Goal: Information Seeking & Learning: Learn about a topic

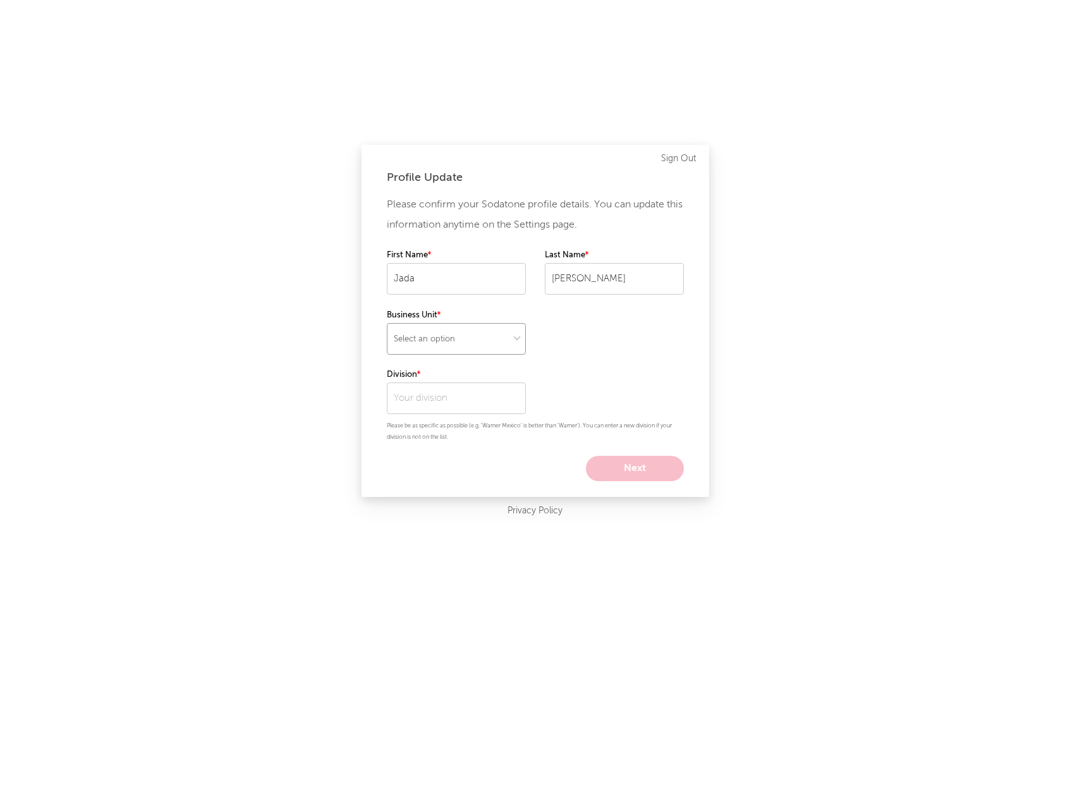
click at [472, 338] on select "Select an option" at bounding box center [456, 339] width 139 height 32
select select "recorded_music"
click at [387, 323] on select "Select an option" at bounding box center [456, 339] width 139 height 32
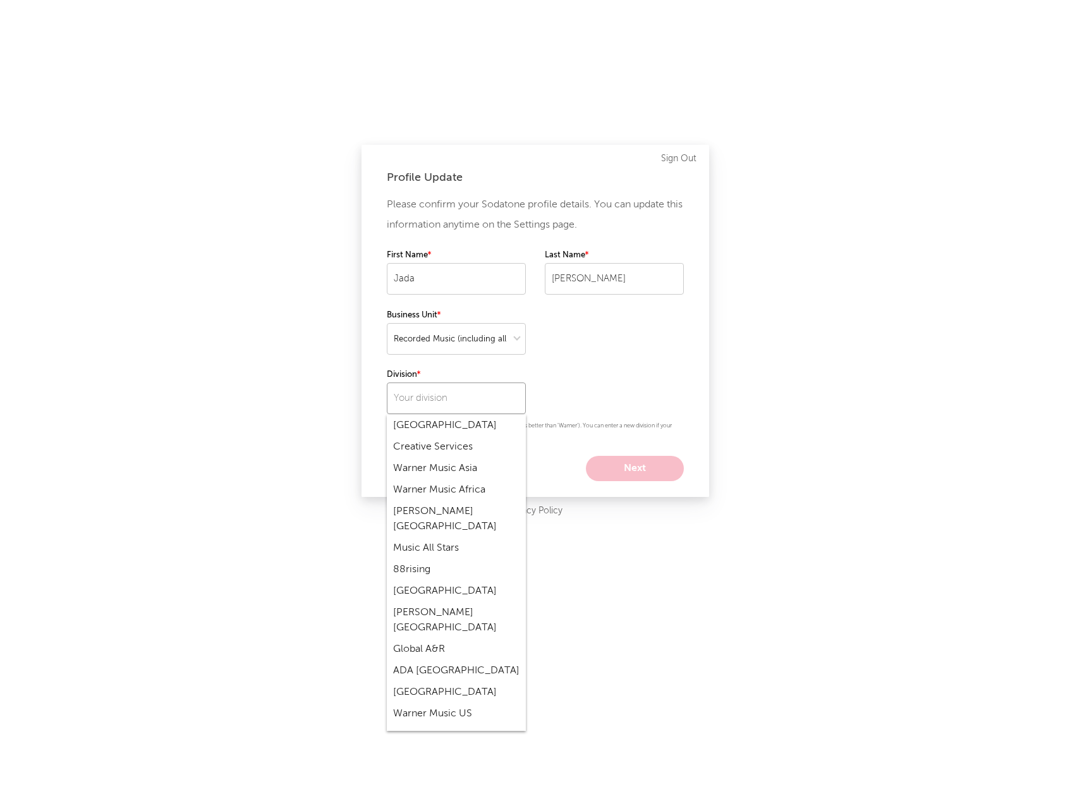
click at [434, 393] on input "text" at bounding box center [456, 398] width 139 height 32
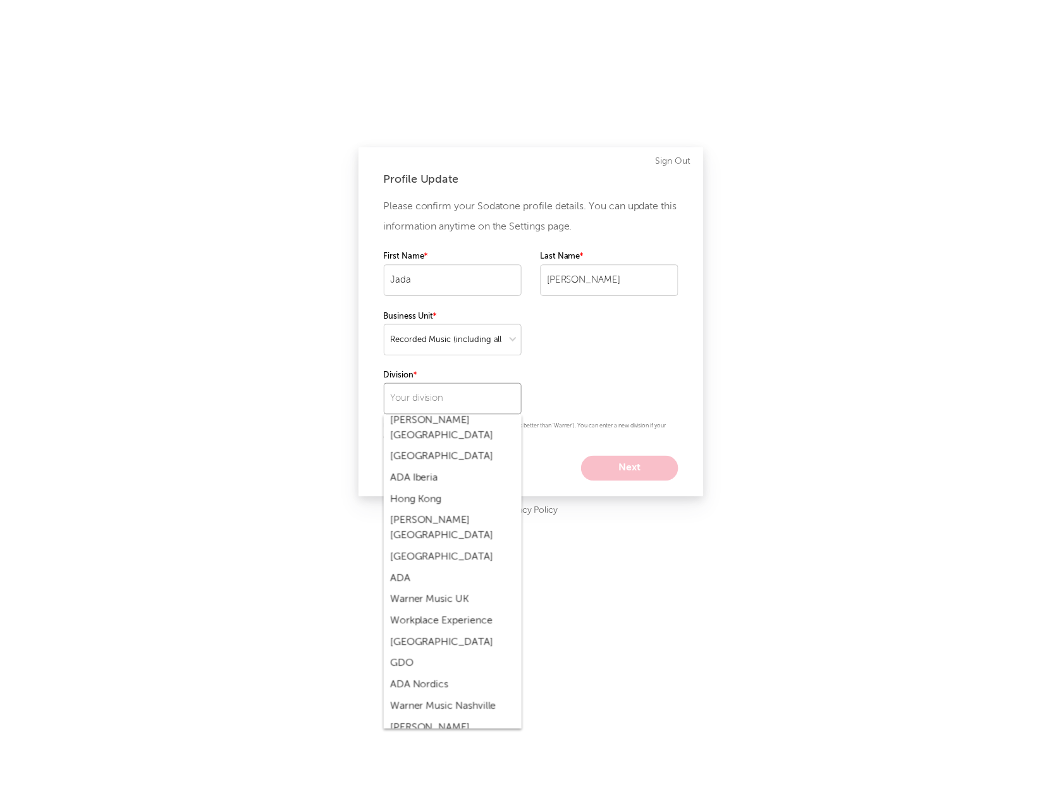
scroll to position [1297, 0]
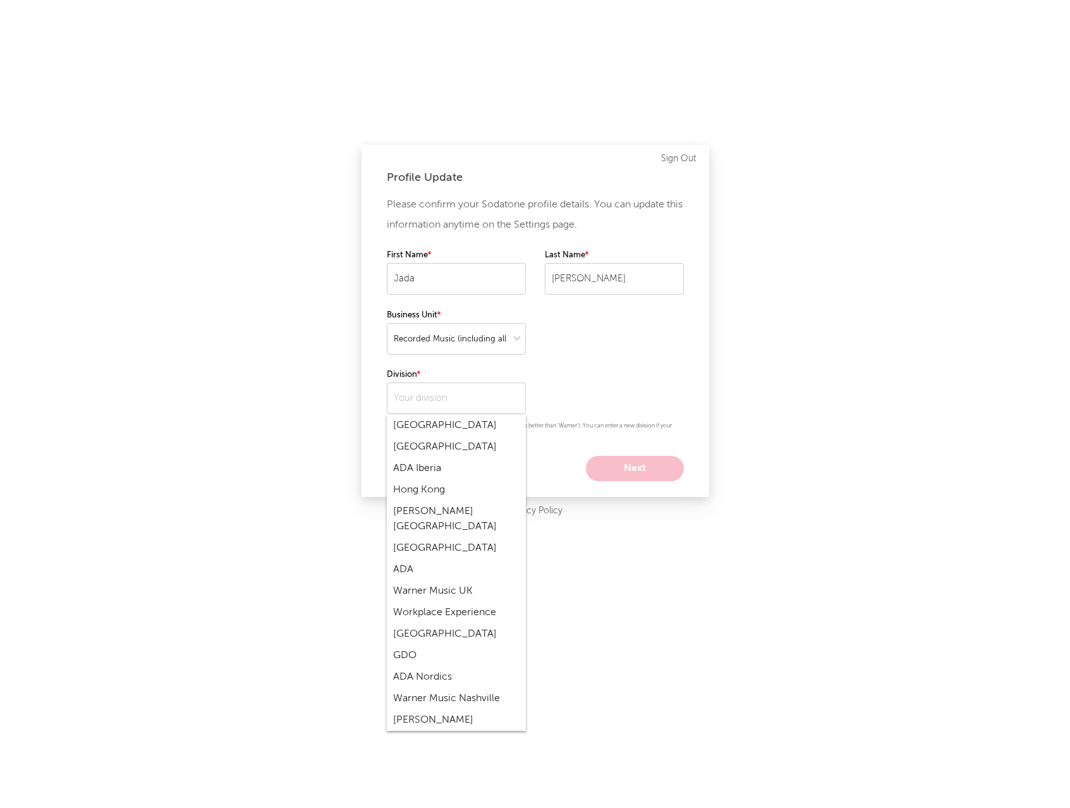
click at [493, 688] on div "Warner Music Nashville" at bounding box center [456, 698] width 139 height 21
type input "Warner Music Nashville"
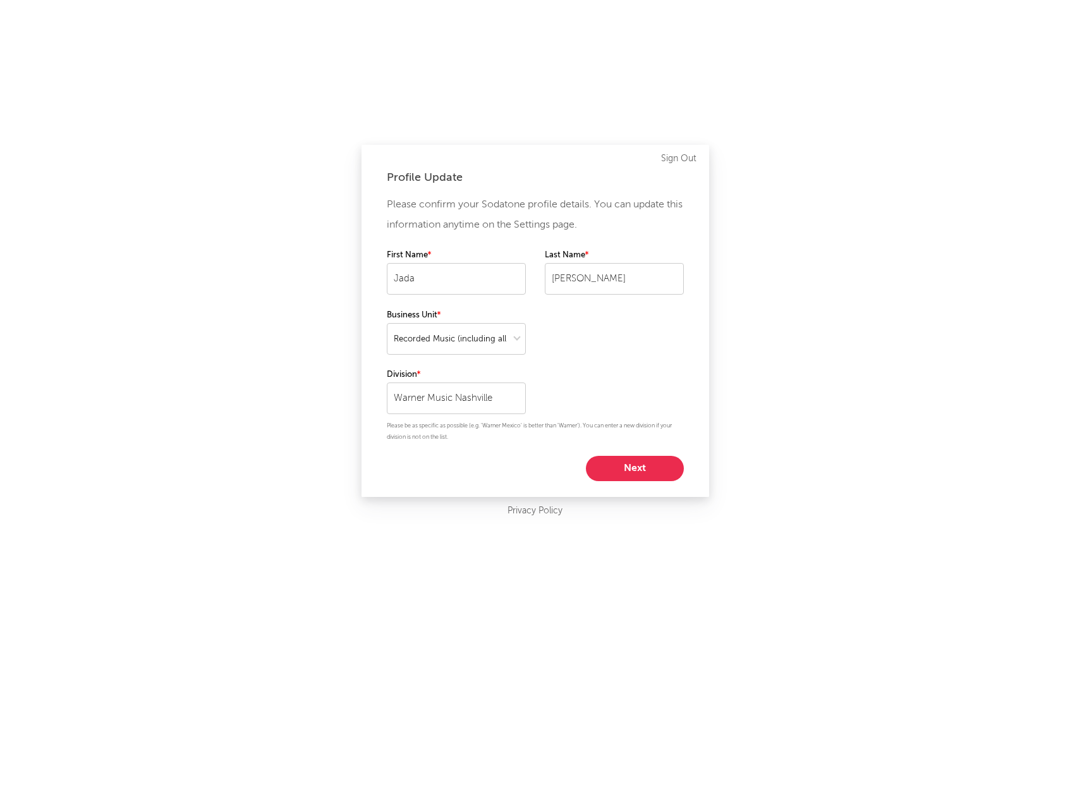
click at [659, 468] on button "Next" at bounding box center [635, 468] width 98 height 25
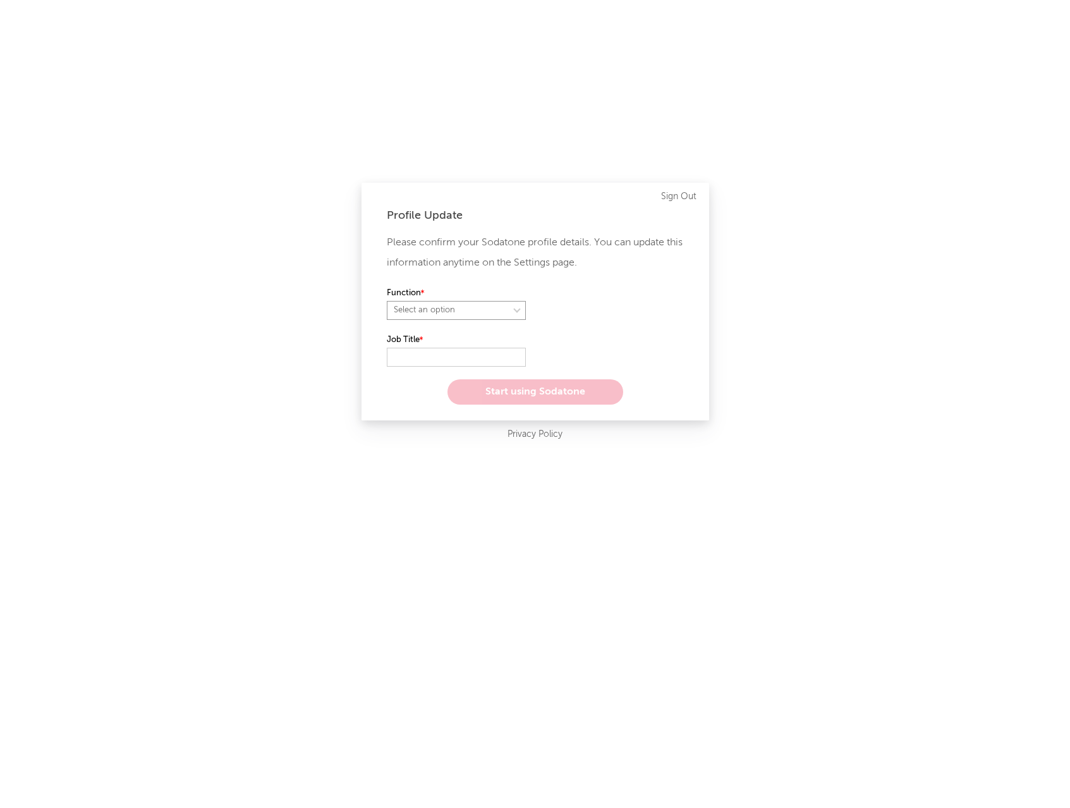
click at [469, 303] on select "Select an option" at bounding box center [456, 310] width 139 height 19
select select "other"
click at [387, 301] on select "Select an option" at bounding box center [456, 310] width 139 height 19
click at [459, 354] on input "text" at bounding box center [456, 357] width 139 height 19
click at [489, 362] on input "Legal & Business" at bounding box center [456, 357] width 139 height 19
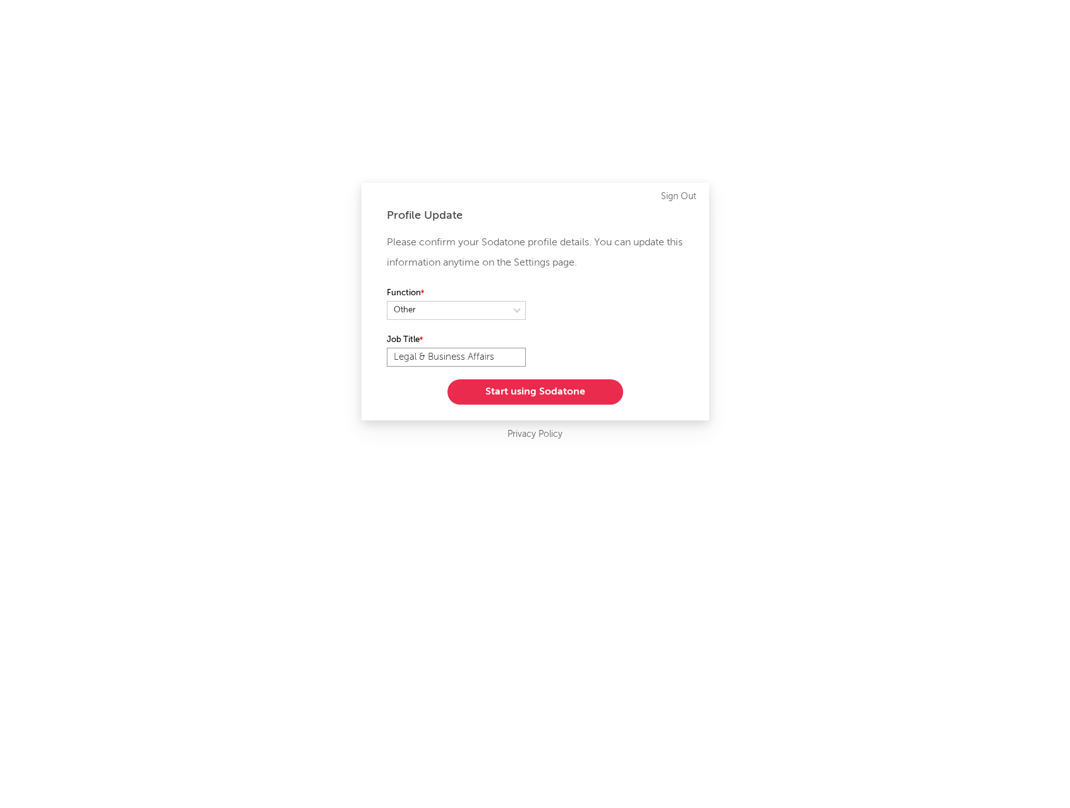
type input "Legal & Business Affairs"
click at [521, 394] on button "Start using Sodatone" at bounding box center [536, 391] width 176 height 25
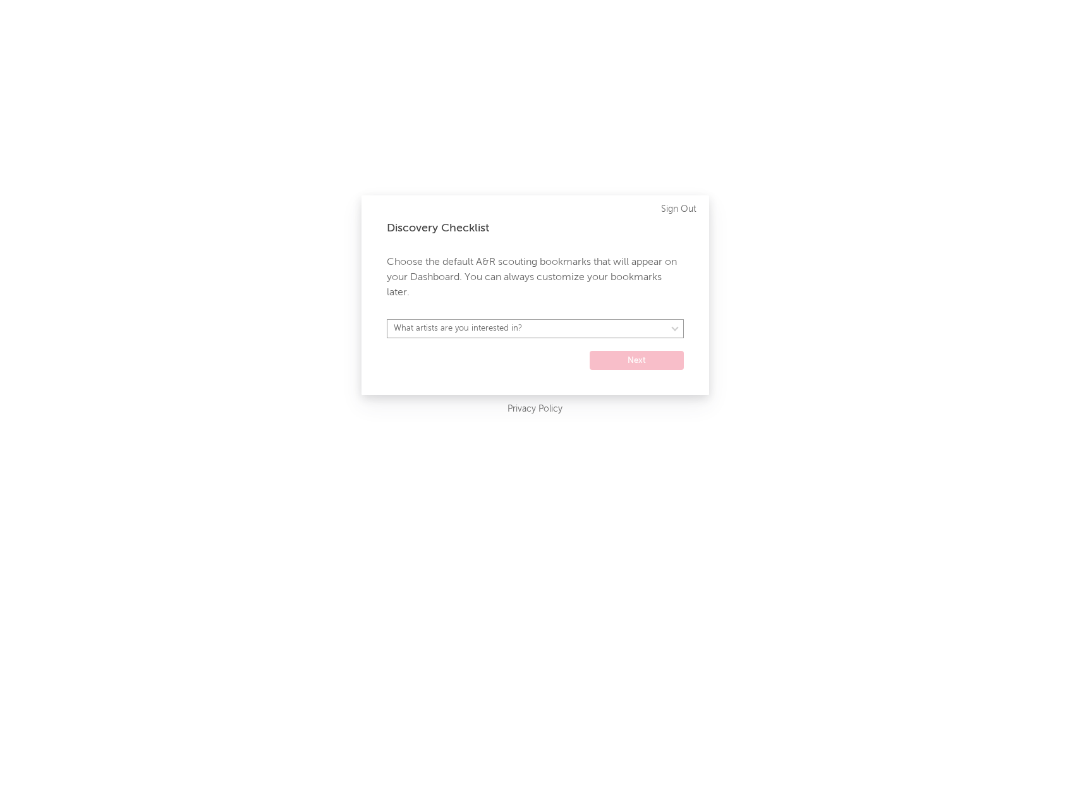
click at [502, 331] on select "What artists are you interested in? [GEOGRAPHIC_DATA] [GEOGRAPHIC_DATA] General…" at bounding box center [535, 328] width 297 height 19
select select "29"
click at [387, 319] on select "What artists are you interested in? [GEOGRAPHIC_DATA] [GEOGRAPHIC_DATA] General…" at bounding box center [535, 328] width 297 height 19
click at [650, 358] on button "Next" at bounding box center [637, 360] width 94 height 19
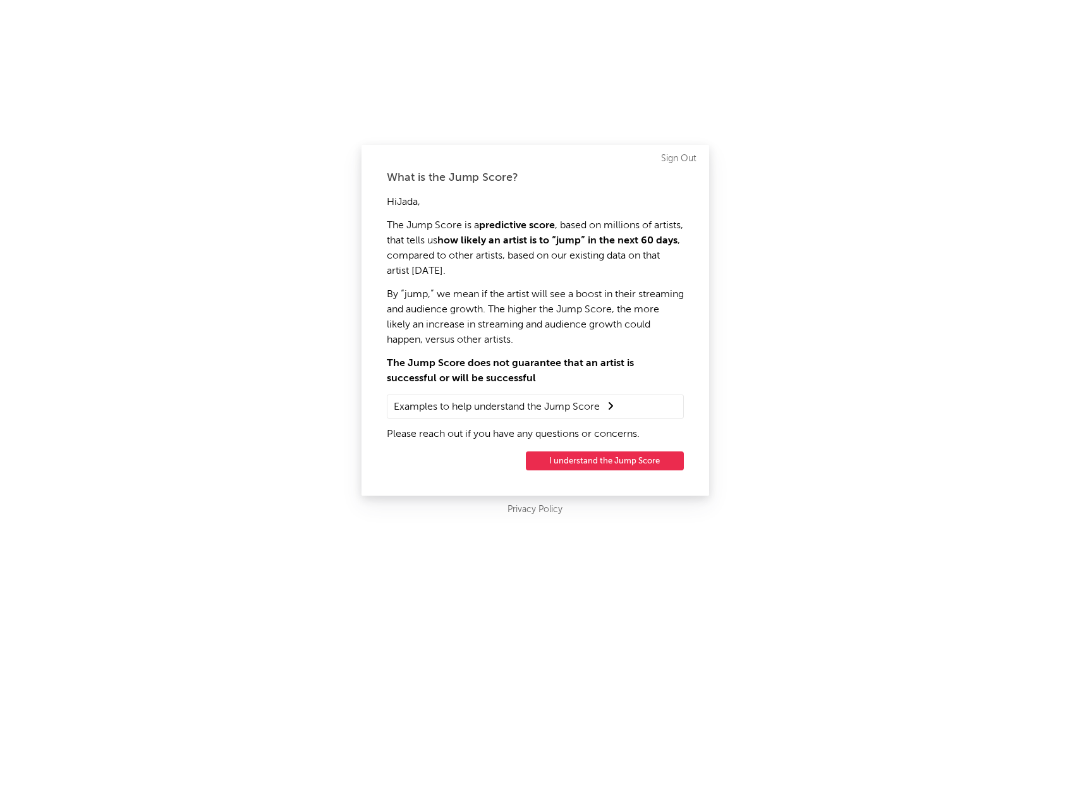
click at [562, 460] on button "I understand the Jump Score" at bounding box center [605, 460] width 158 height 19
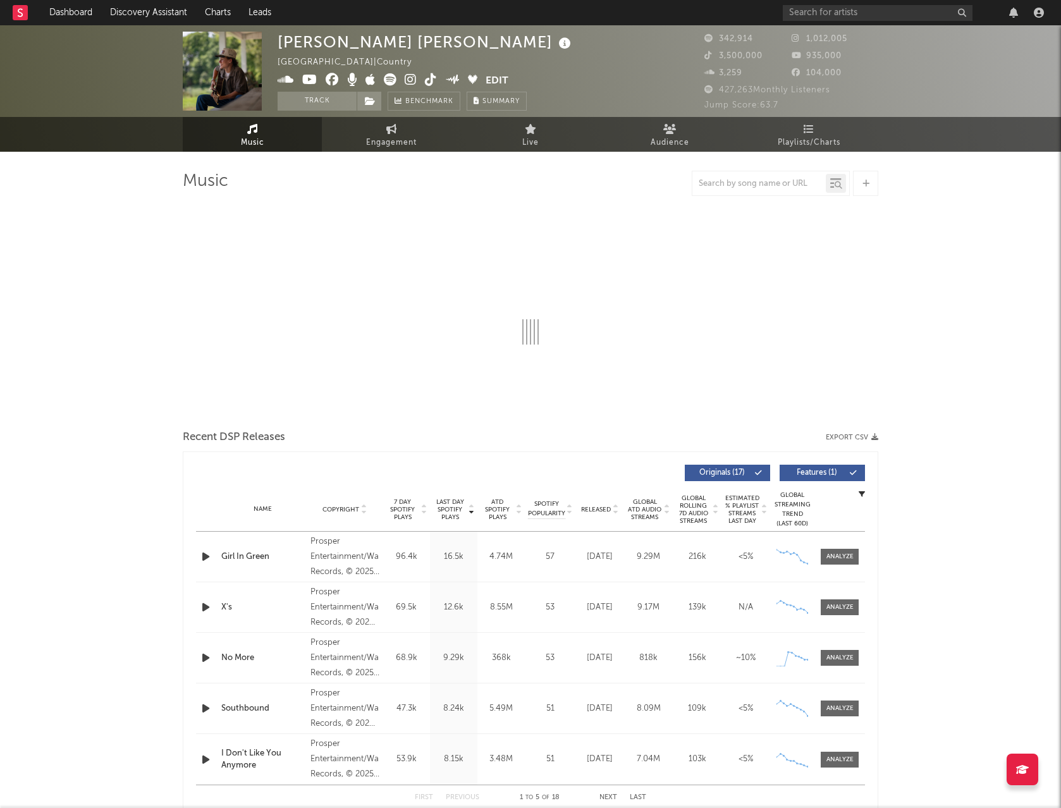
select select "6m"
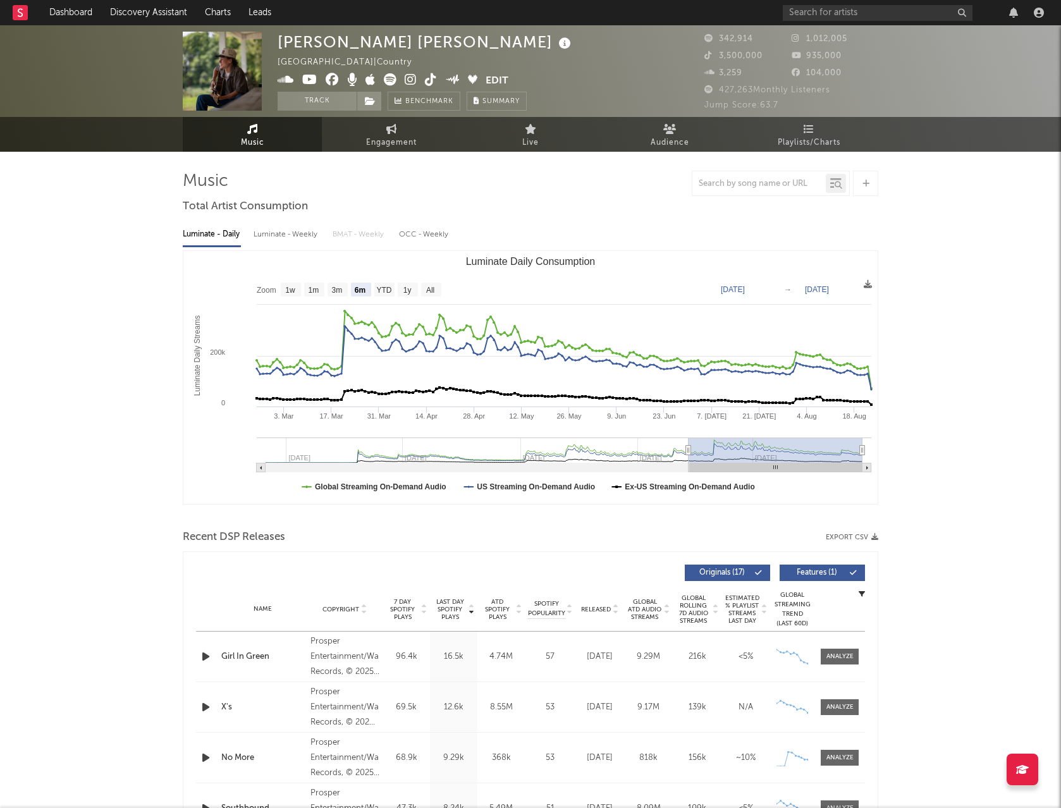
click at [18, 9] on rect at bounding box center [20, 12] width 15 height 15
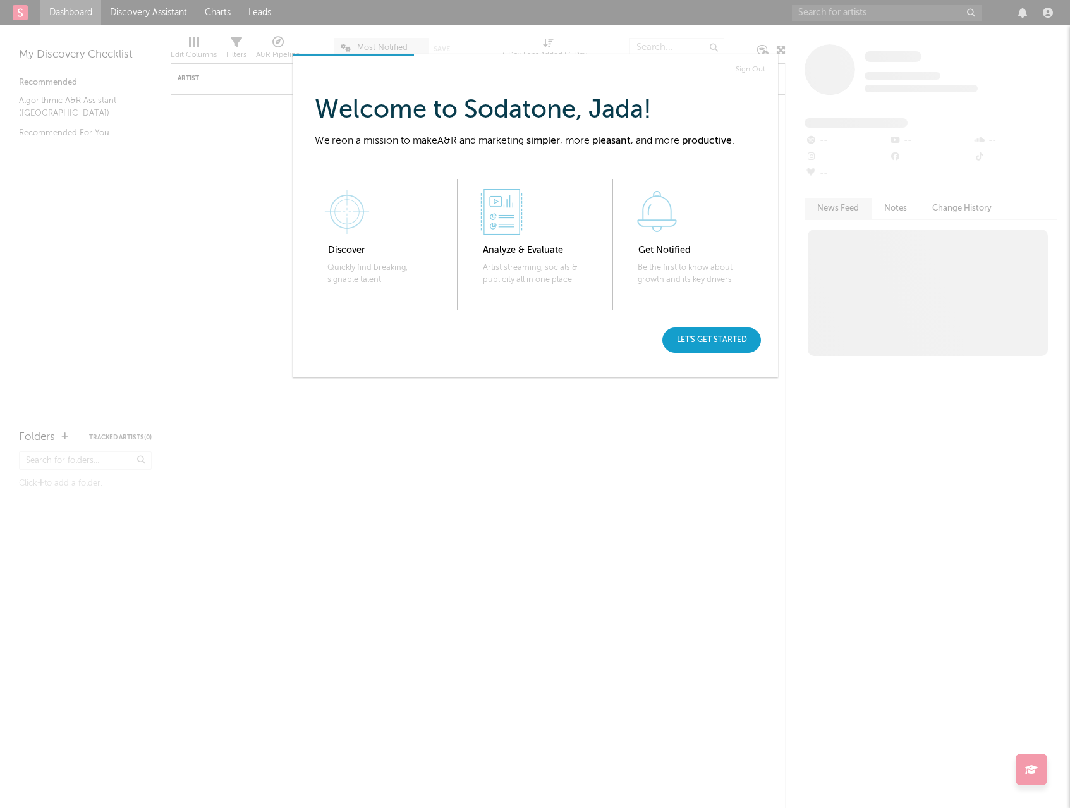
click at [738, 338] on div "Let's get started" at bounding box center [711, 339] width 99 height 25
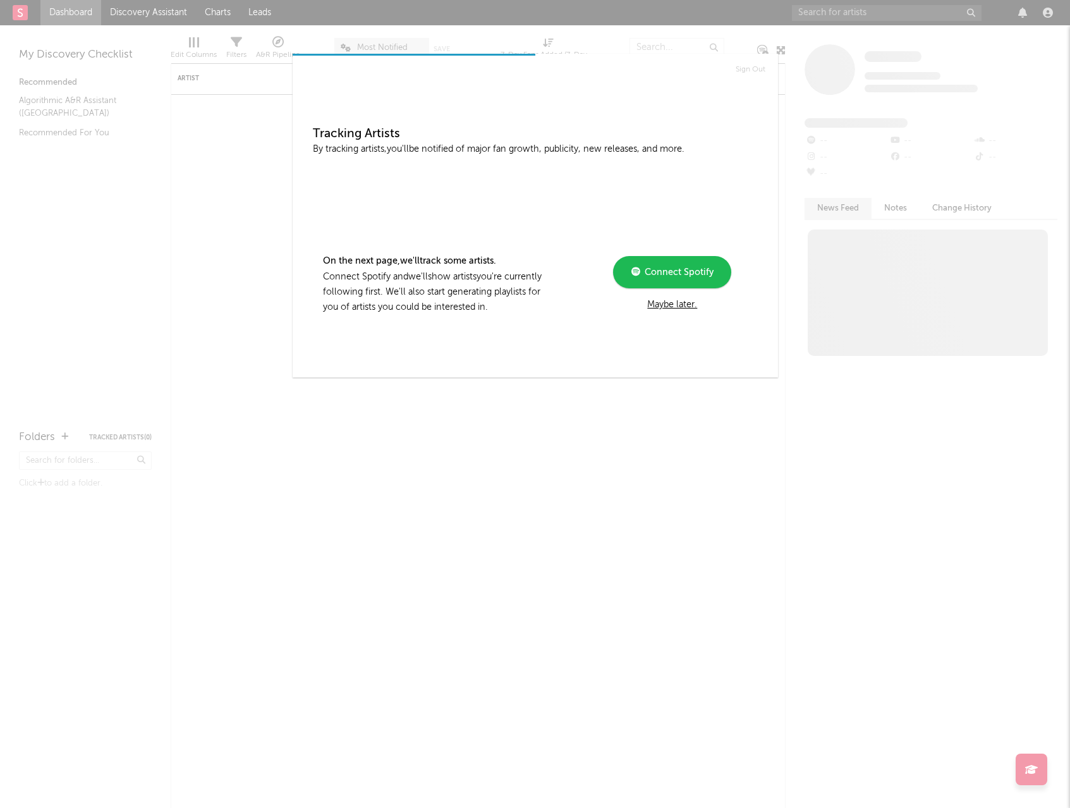
click at [671, 303] on div "Maybe later." at bounding box center [672, 304] width 170 height 15
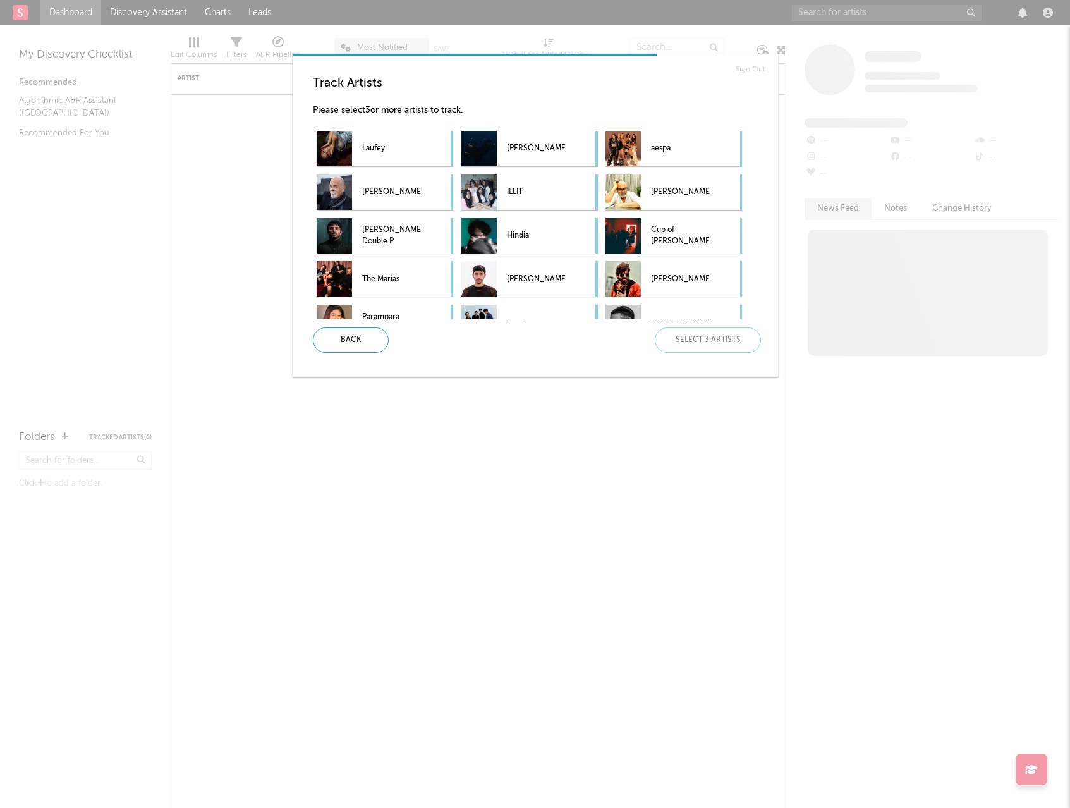
click at [883, 236] on div "Sign Out Track Artists Please select 3 or more artists to track. Laufey [PERSON…" at bounding box center [535, 404] width 1070 height 808
click at [779, 62] on div "Sign Out Track Artists Please select 3 or more artists to track. Laufey [PERSON…" at bounding box center [535, 404] width 1070 height 808
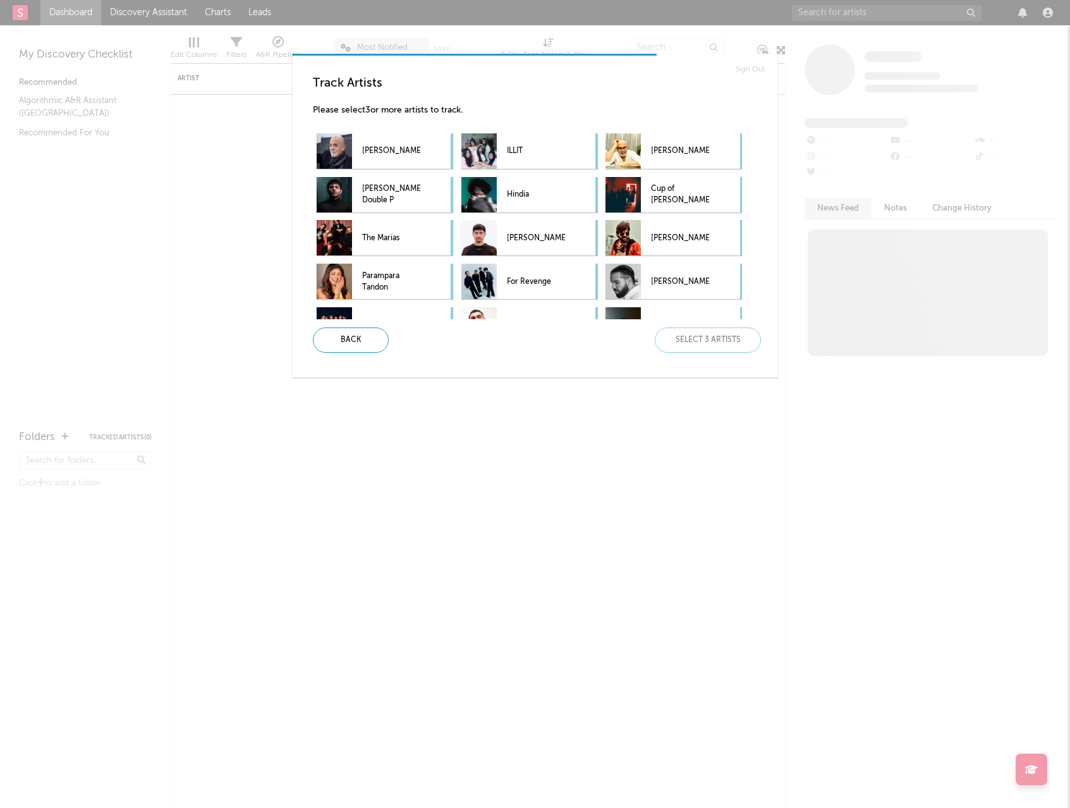
scroll to position [68, 0]
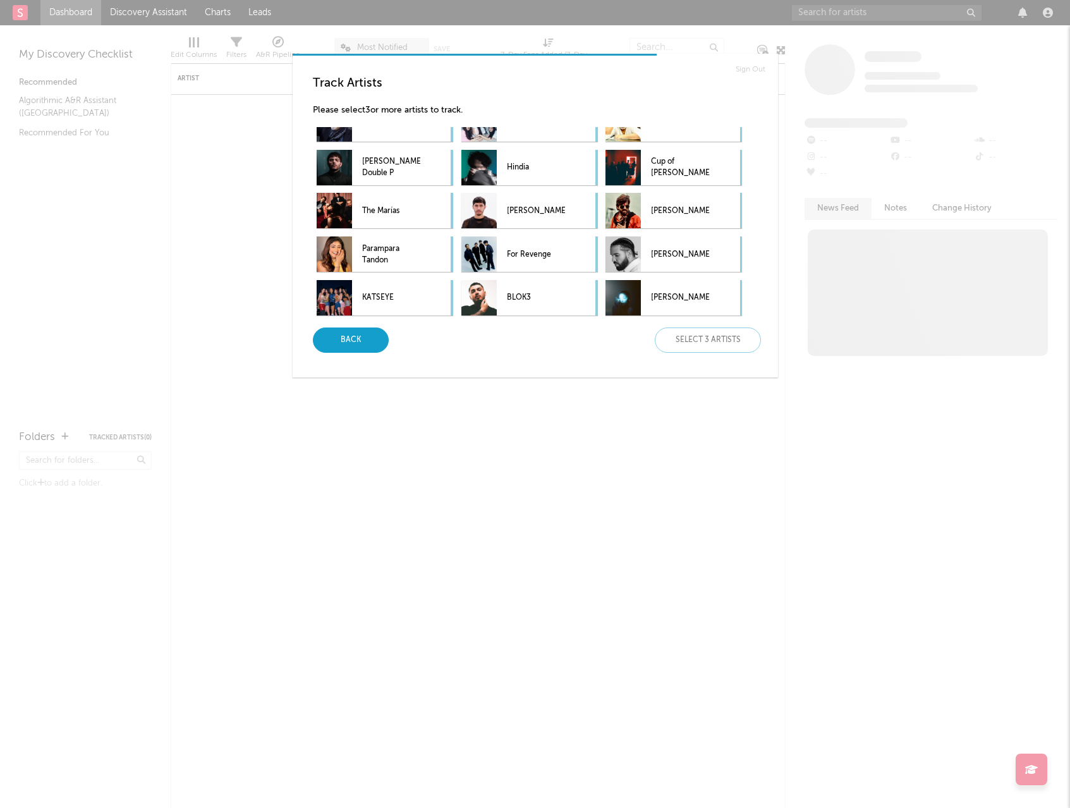
click at [358, 339] on div "Back" at bounding box center [351, 339] width 76 height 25
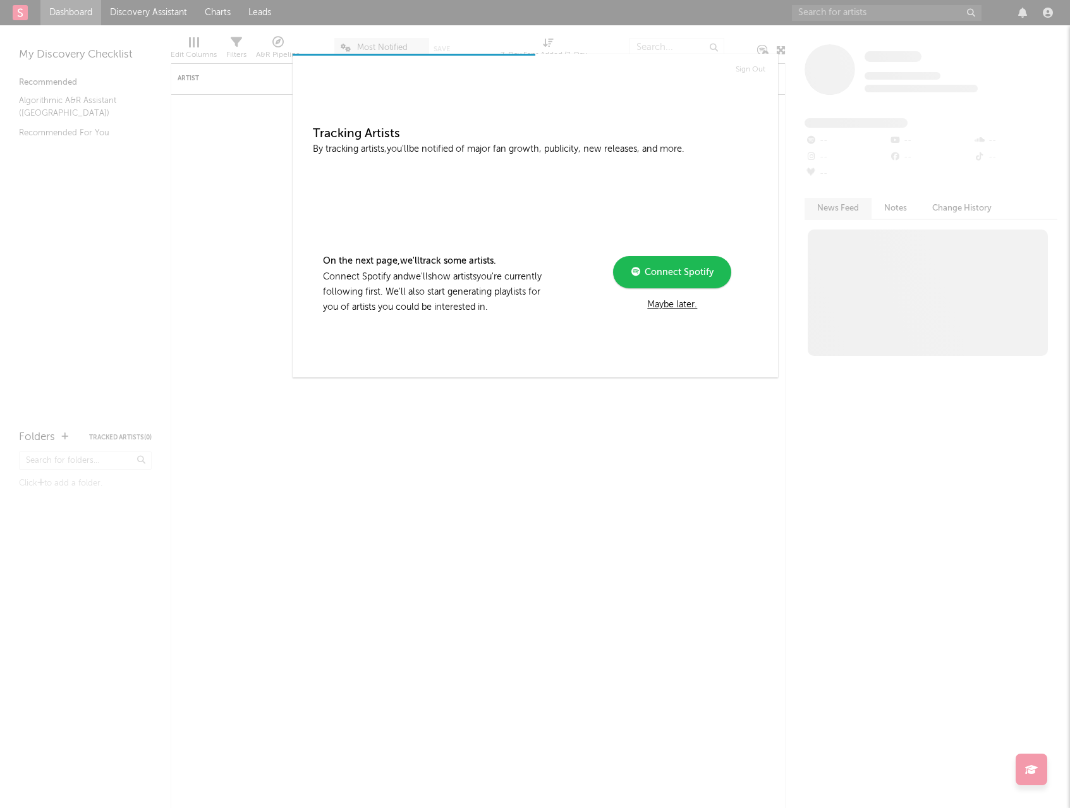
click at [655, 307] on div "Maybe later." at bounding box center [672, 304] width 170 height 15
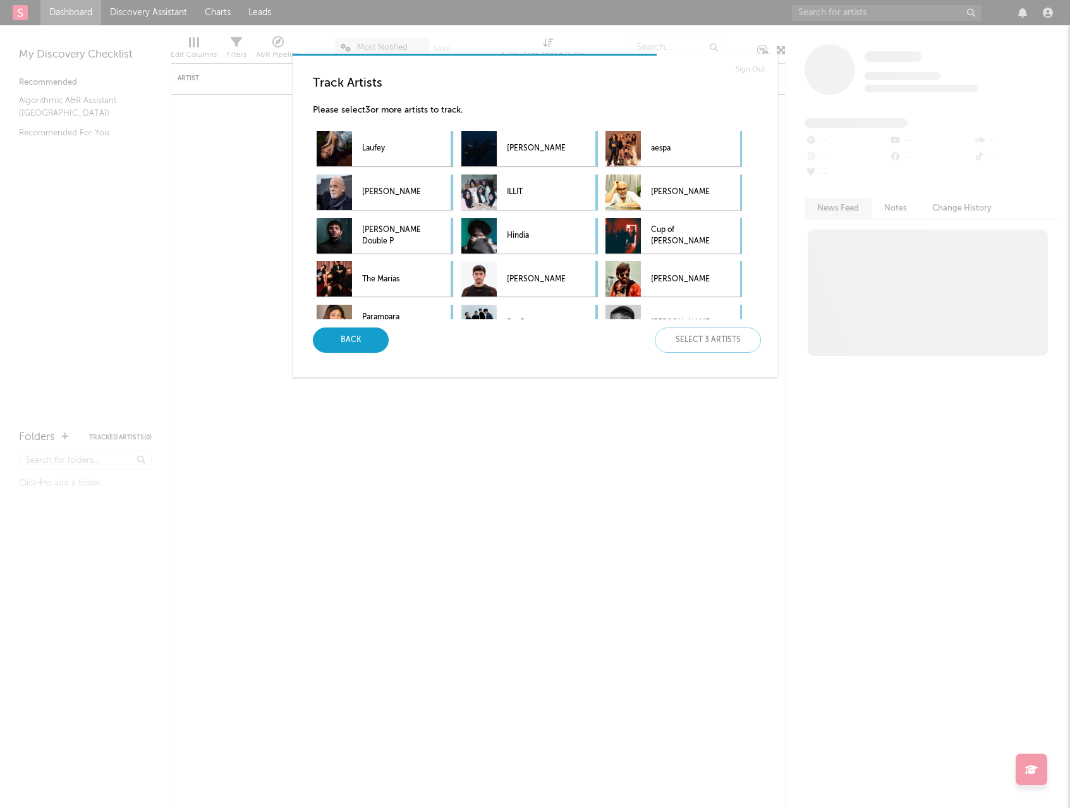
click at [338, 336] on div "Back" at bounding box center [351, 339] width 76 height 25
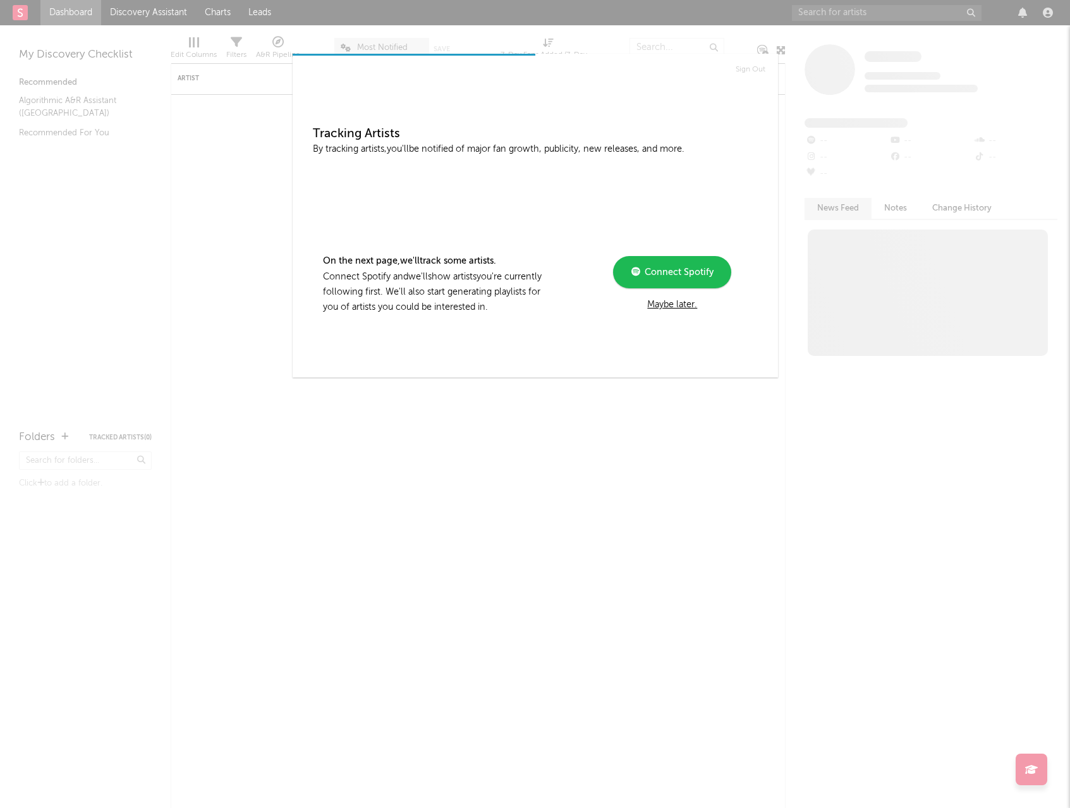
click at [261, 68] on div "Sign Out Tracking Artists By tracking artists, you'll be notified of major fan …" at bounding box center [535, 404] width 1070 height 808
click at [59, 21] on div "Sign Out Tracking Artists By tracking artists, you'll be notified of major fan …" at bounding box center [535, 404] width 1070 height 808
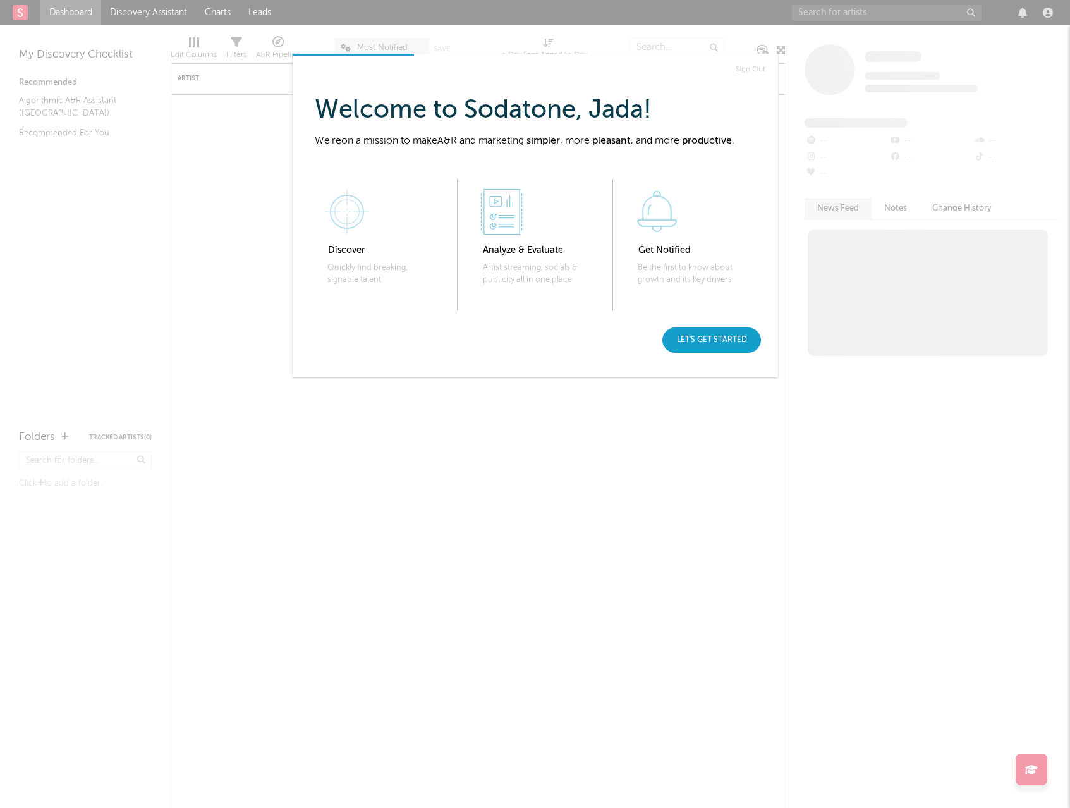
click at [707, 336] on div "Let's get started" at bounding box center [711, 339] width 99 height 25
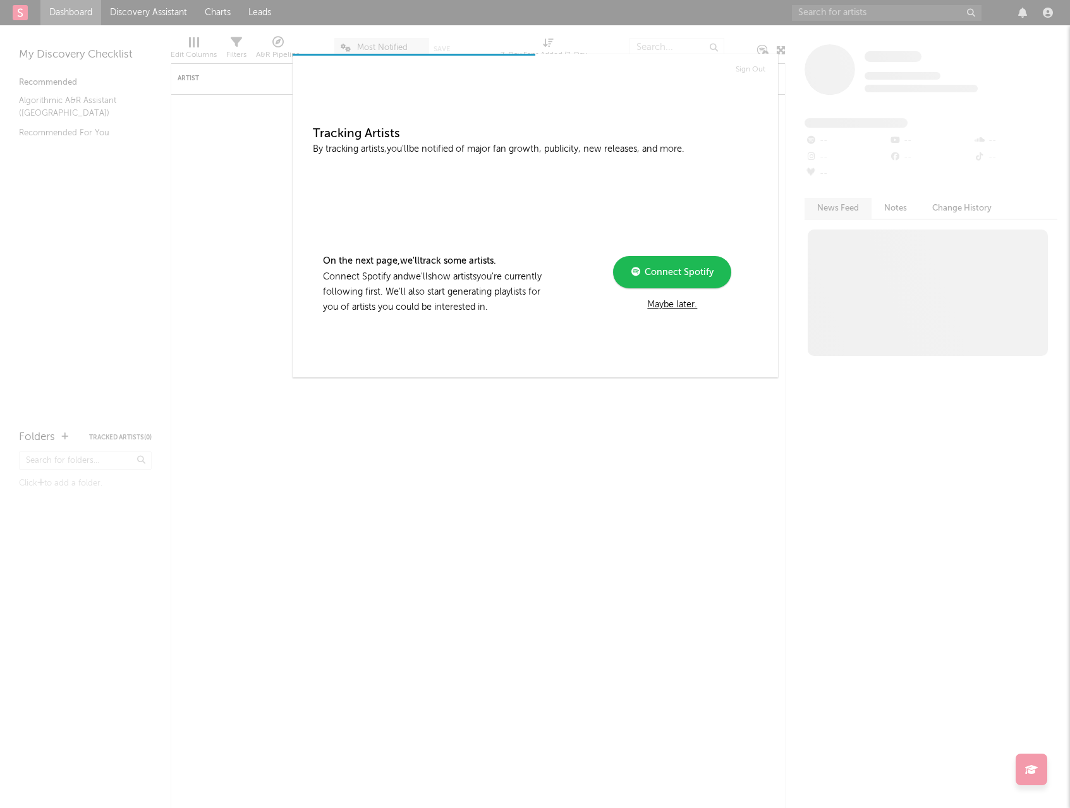
click at [686, 309] on div "Maybe later." at bounding box center [672, 304] width 170 height 15
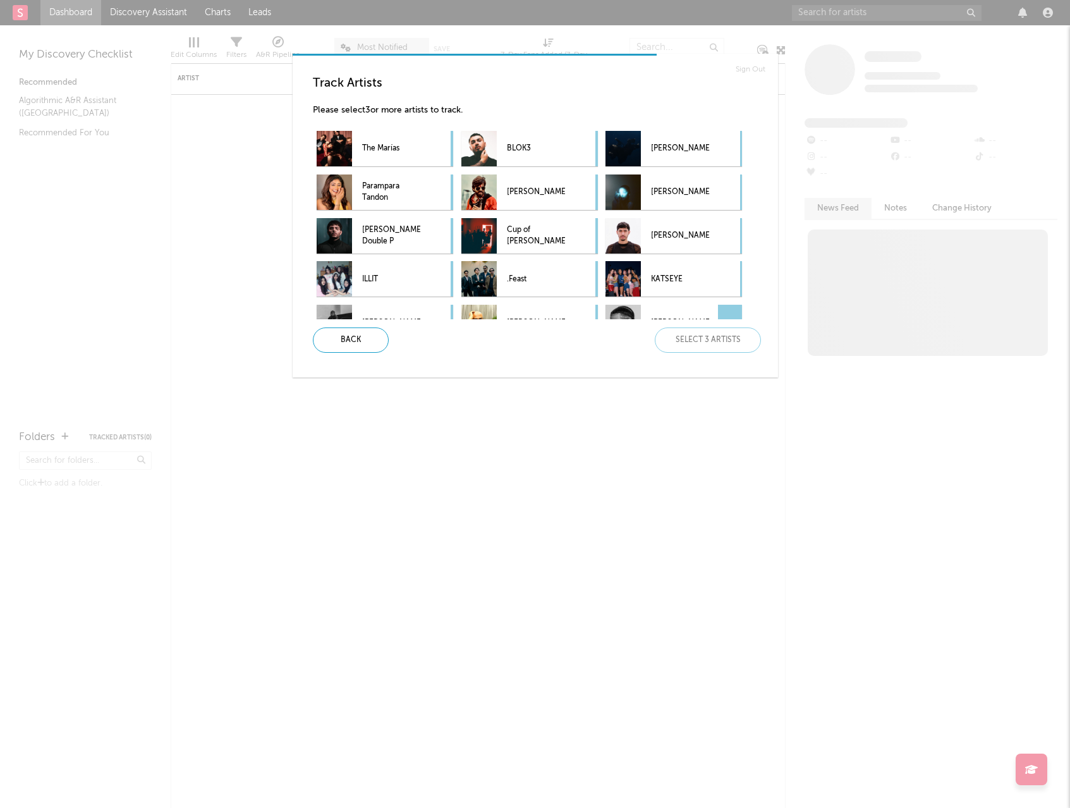
click at [675, 307] on div "[PERSON_NAME]" at bounding box center [680, 322] width 58 height 35
click at [680, 272] on p "KATSEYE" at bounding box center [680, 279] width 58 height 28
click at [688, 201] on p "[PERSON_NAME]" at bounding box center [680, 192] width 58 height 28
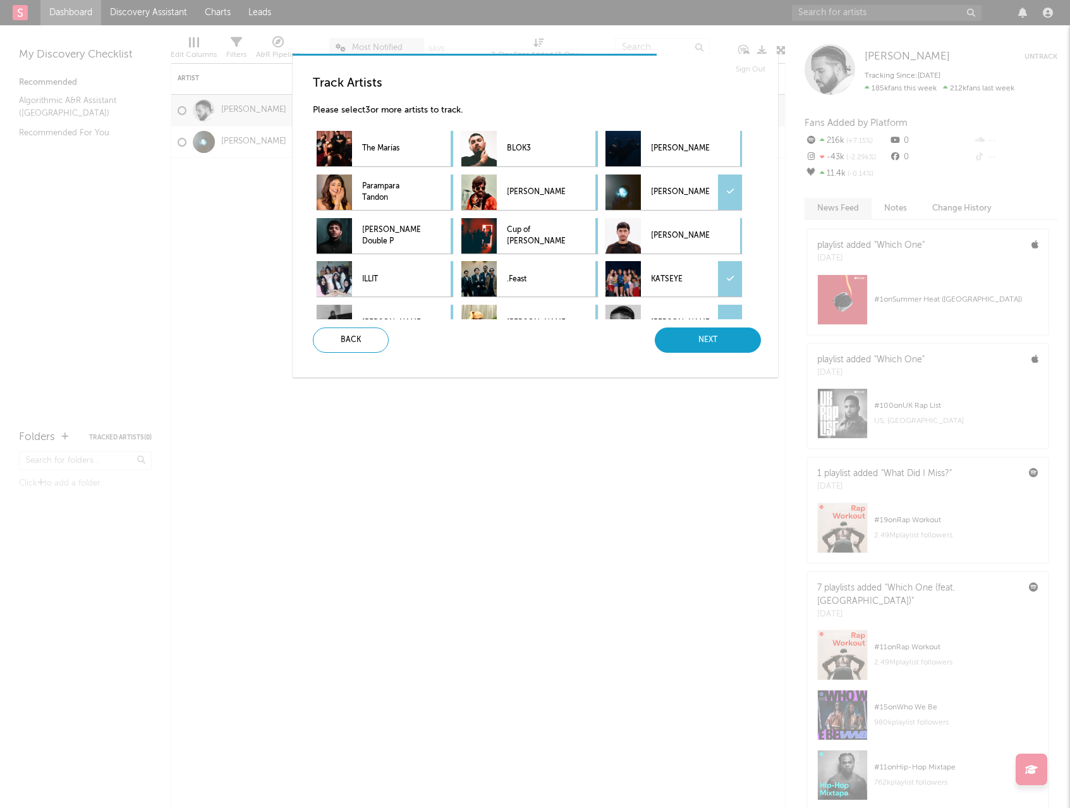
click at [723, 332] on div "Next" at bounding box center [708, 339] width 106 height 25
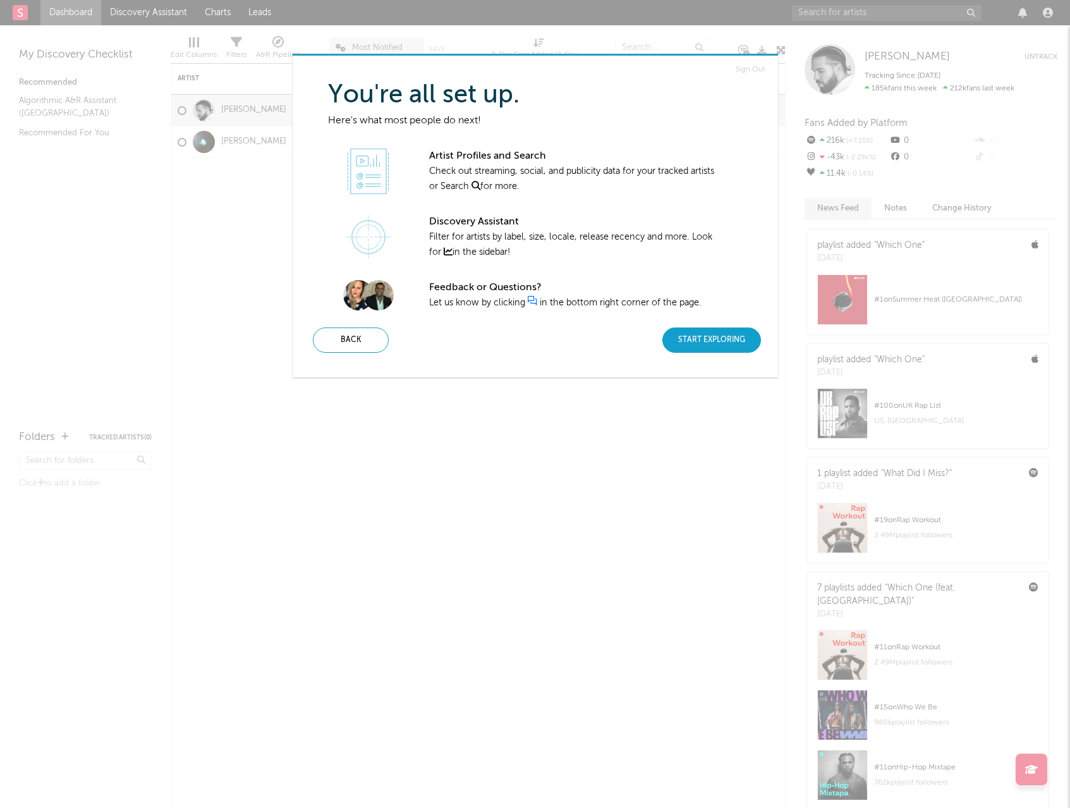
click at [688, 339] on div "Start Exploring" at bounding box center [711, 339] width 99 height 25
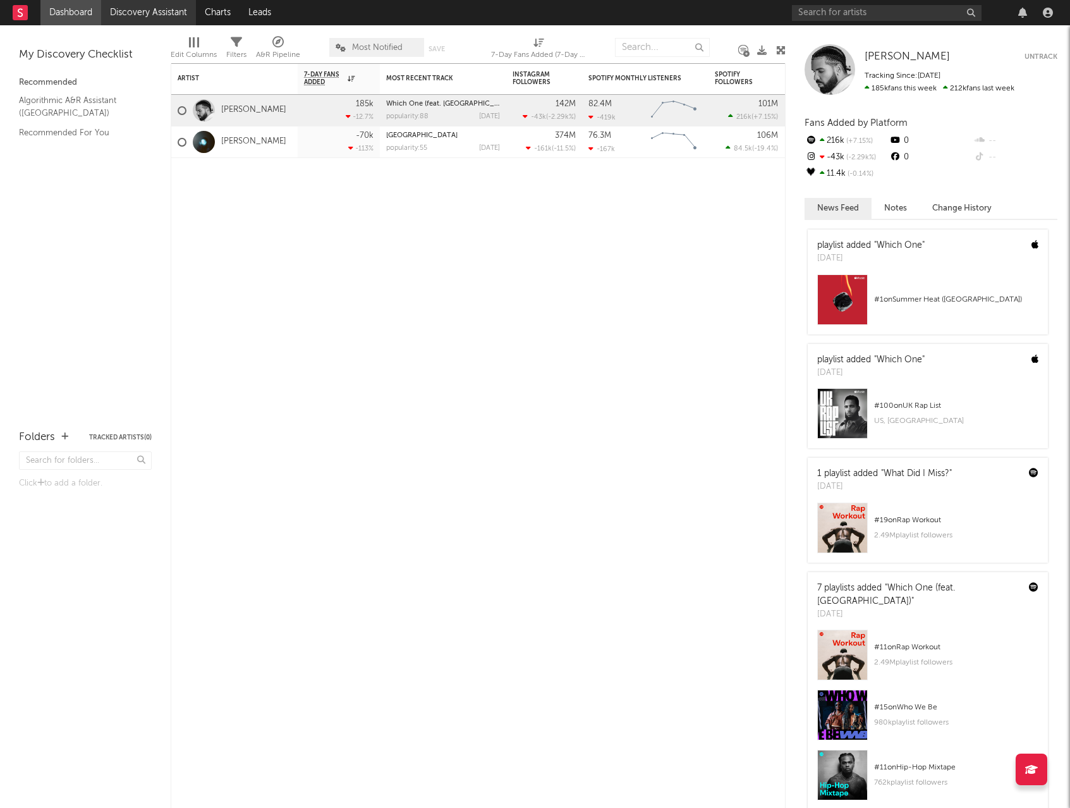
click at [138, 20] on link "Discovery Assistant" at bounding box center [148, 12] width 95 height 25
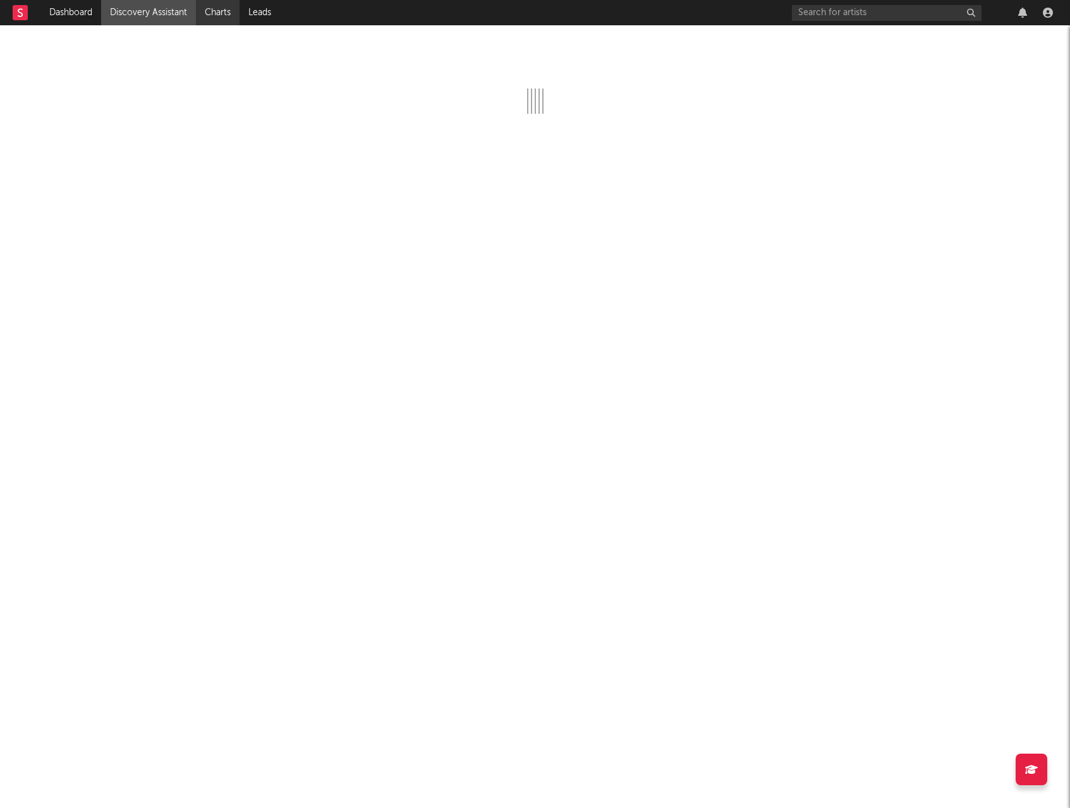
click at [226, 18] on link "Charts" at bounding box center [218, 12] width 44 height 25
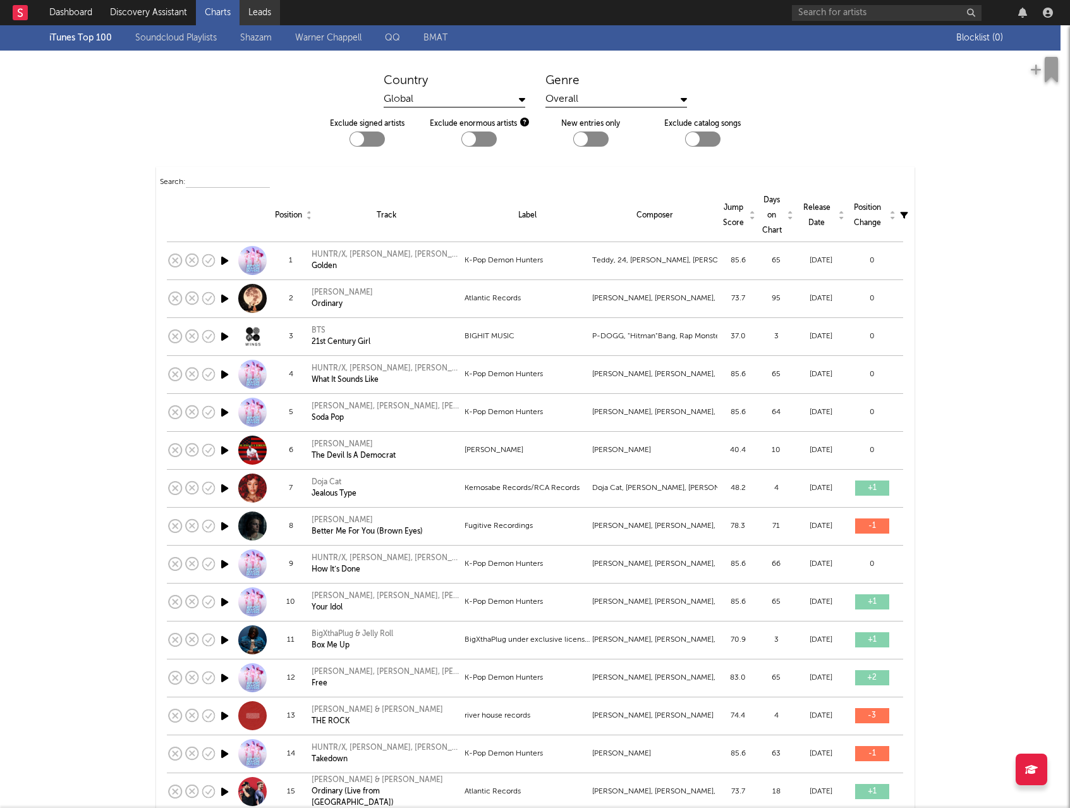
click at [268, 15] on link "Leads" at bounding box center [260, 12] width 40 height 25
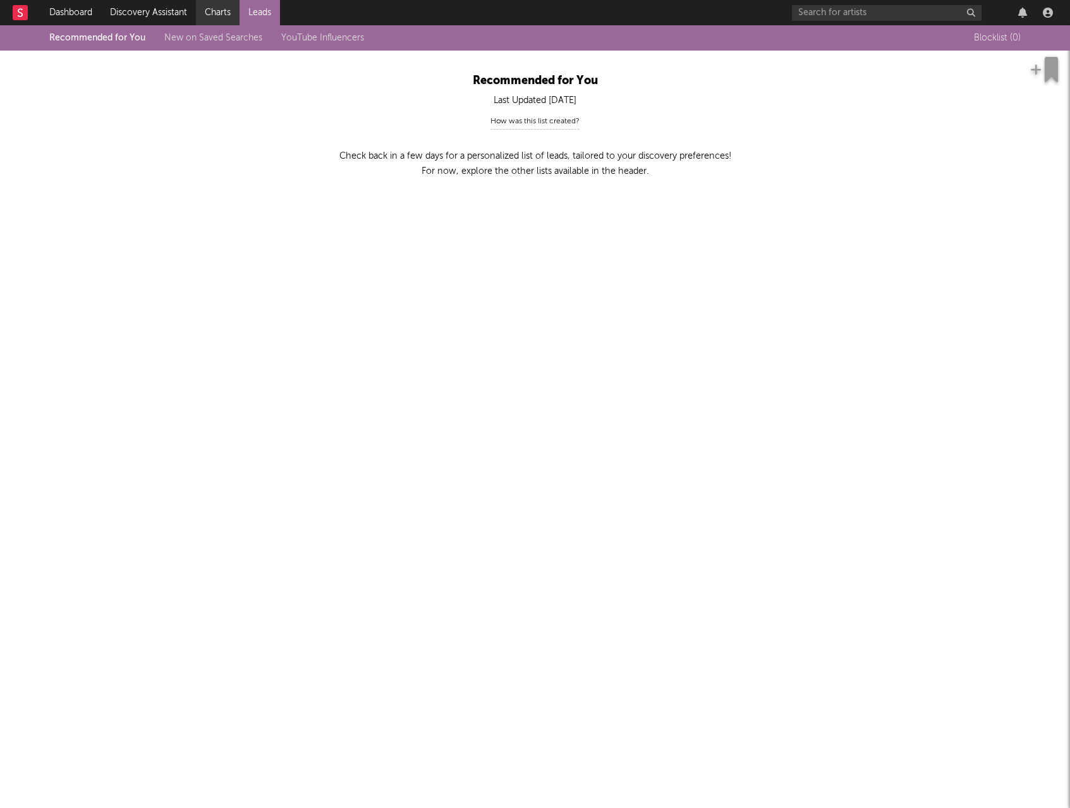
click at [224, 11] on link "Charts" at bounding box center [218, 12] width 44 height 25
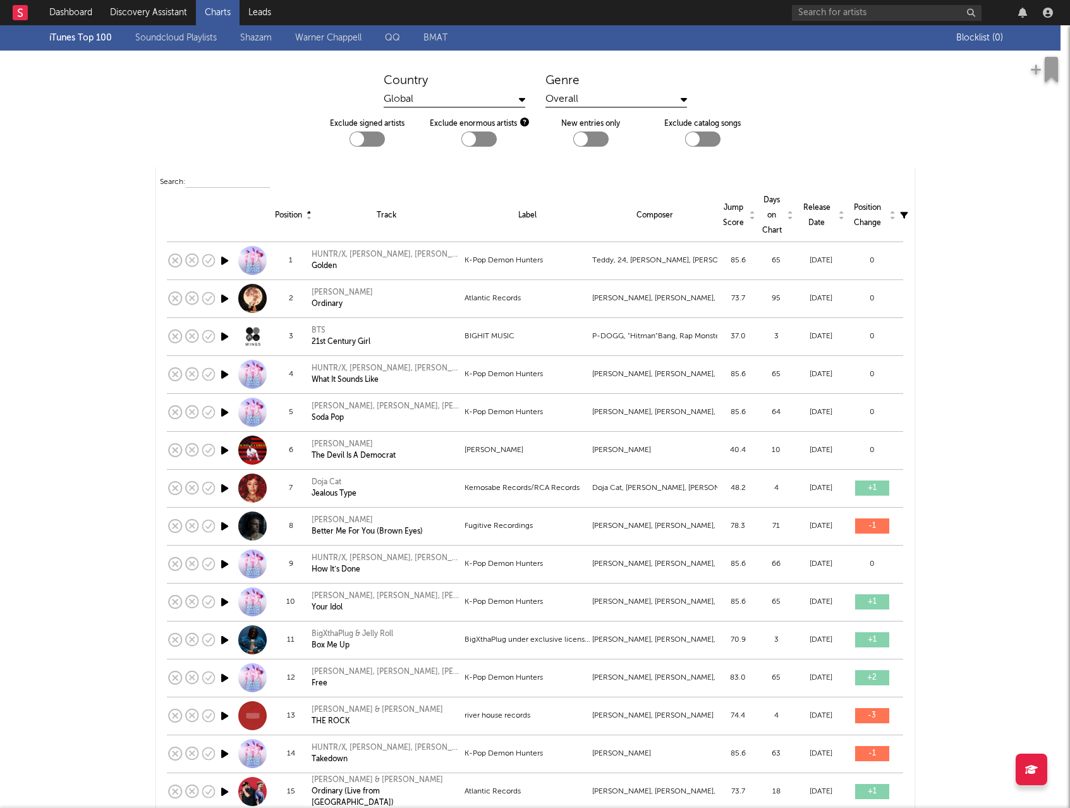
click at [599, 102] on div "Overall" at bounding box center [617, 100] width 142 height 16
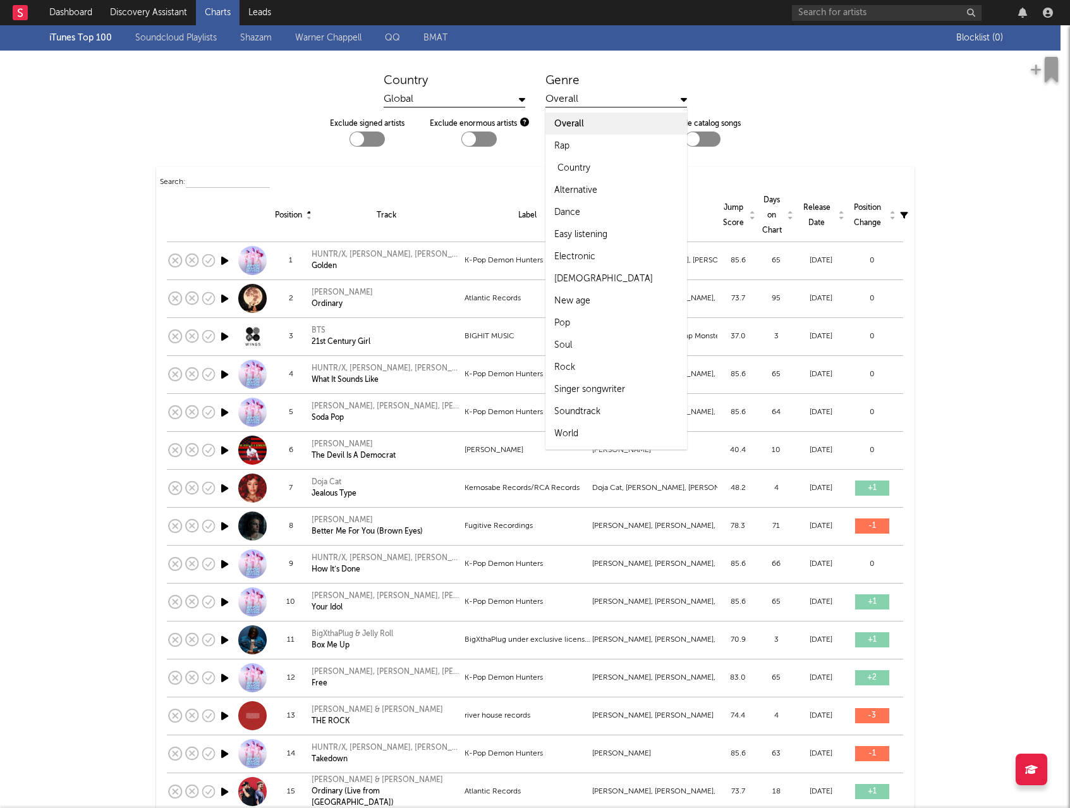
click at [588, 176] on div "Country" at bounding box center [617, 168] width 142 height 22
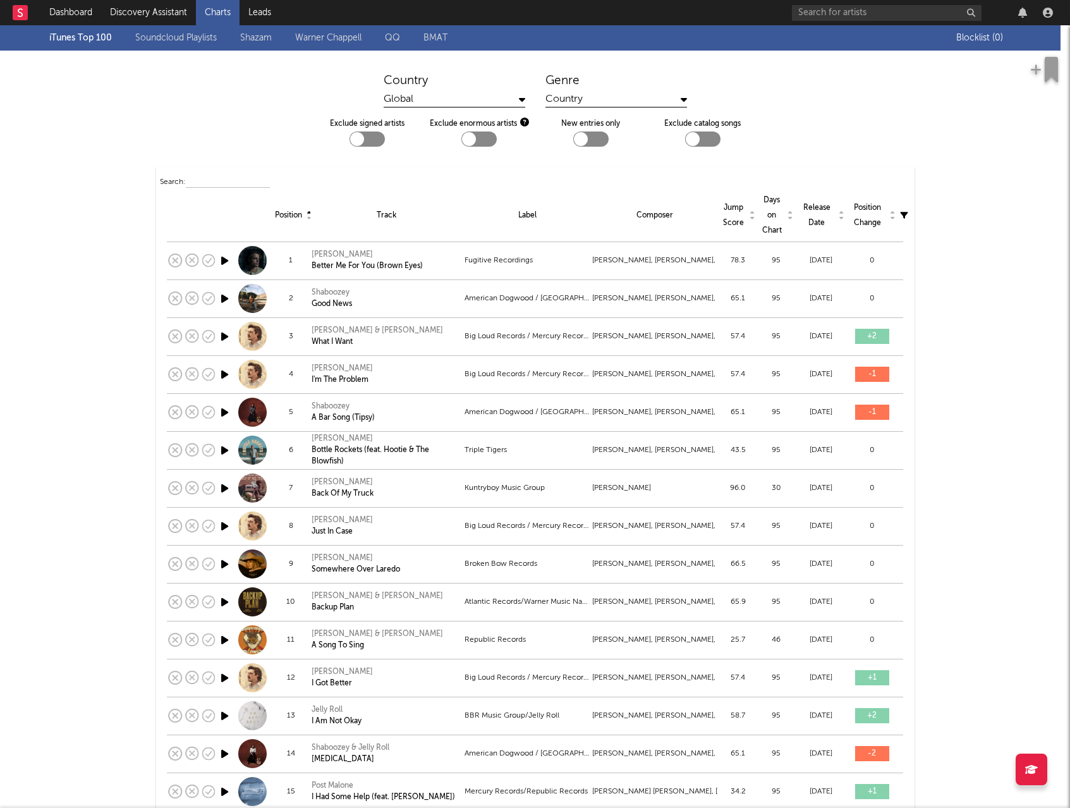
click at [621, 95] on div "Country" at bounding box center [617, 100] width 142 height 16
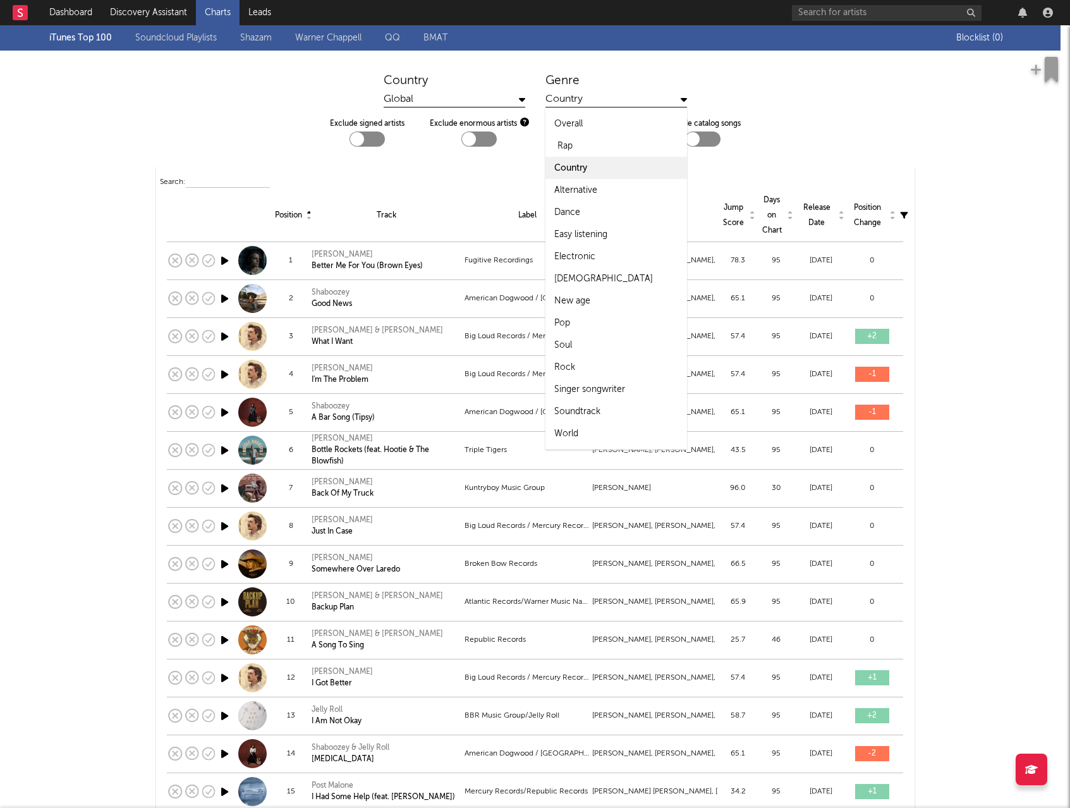
click at [590, 141] on div "Rap" at bounding box center [617, 146] width 142 height 22
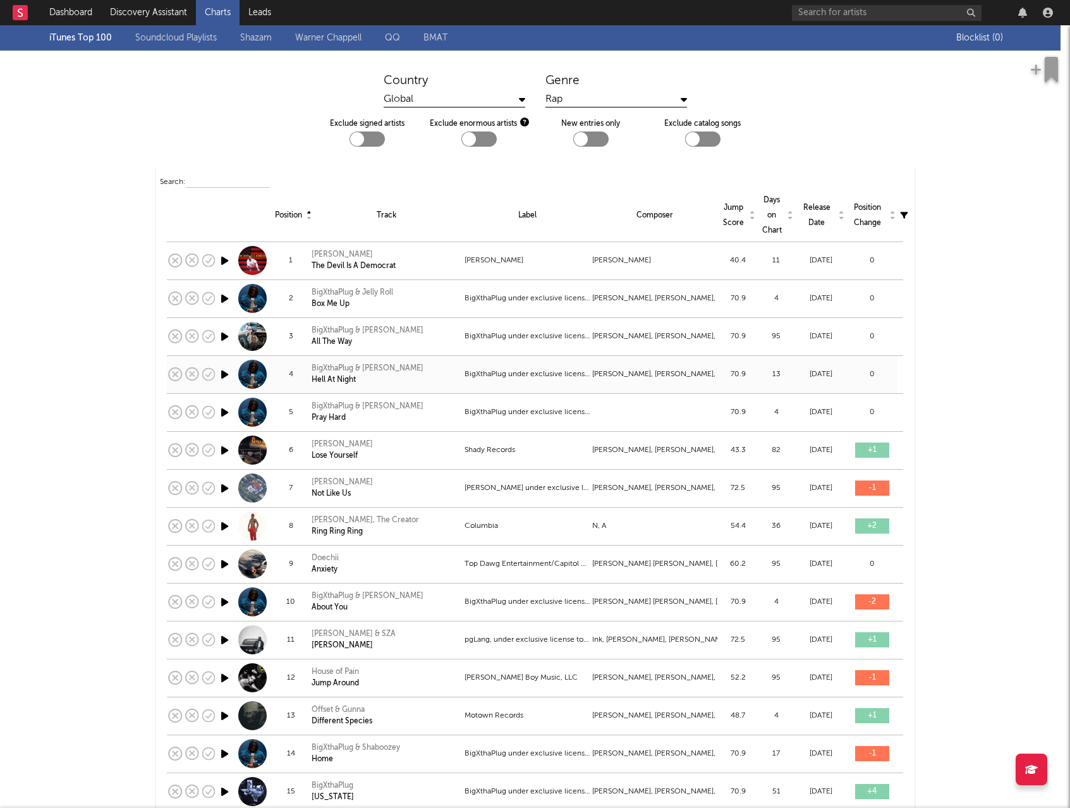
click at [539, 377] on div "BigXthaPlug under exclusive license to UnitedMasters LLC" at bounding box center [527, 374] width 125 height 15
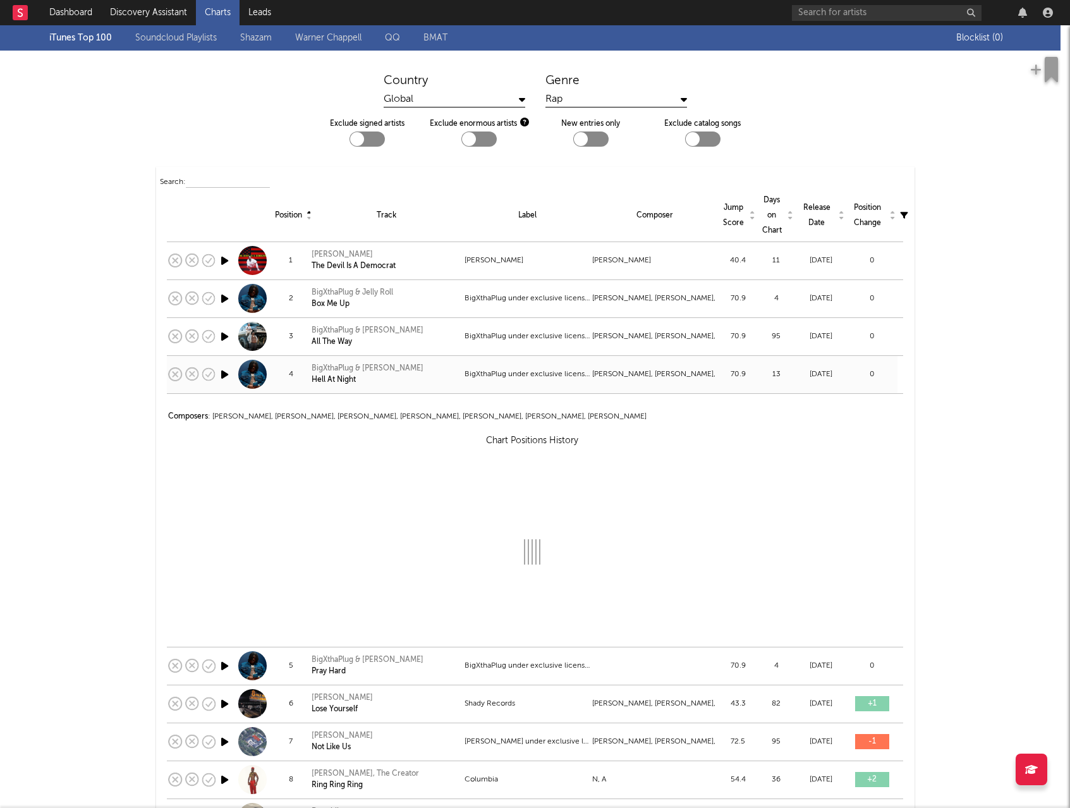
select select "View all"
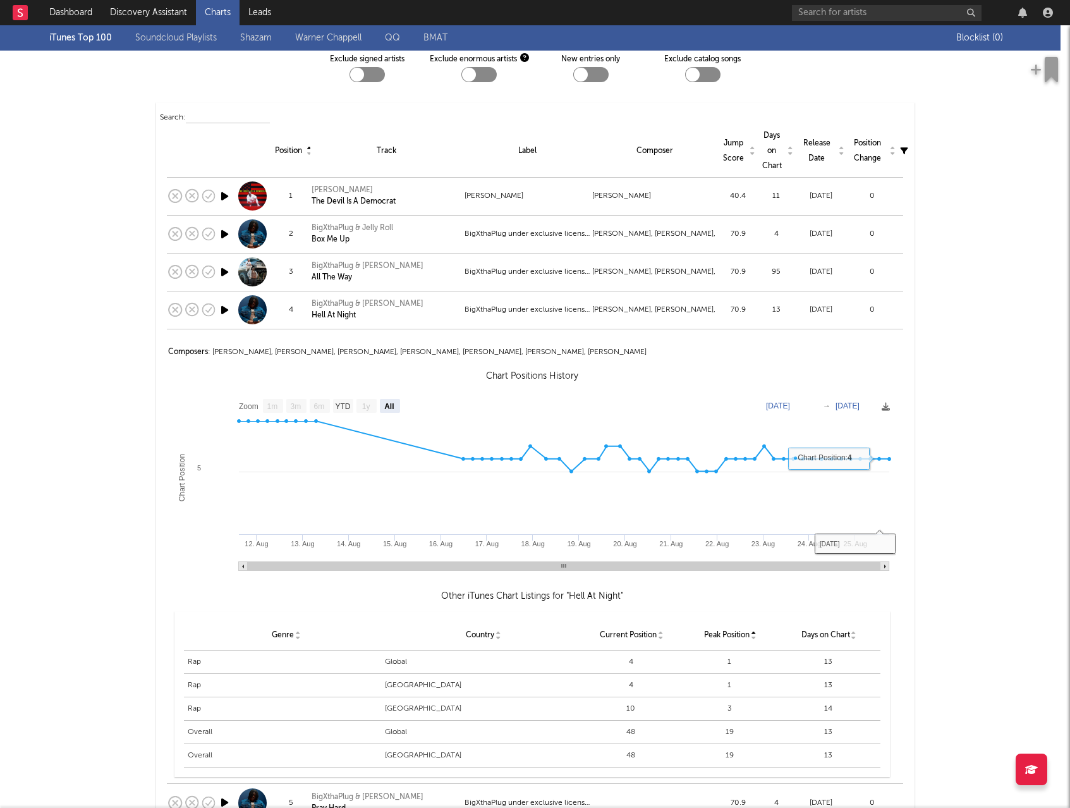
scroll to position [63, 0]
click at [417, 311] on div "BigXthaPlug & [PERSON_NAME] Hell At Night" at bounding box center [387, 311] width 150 height 23
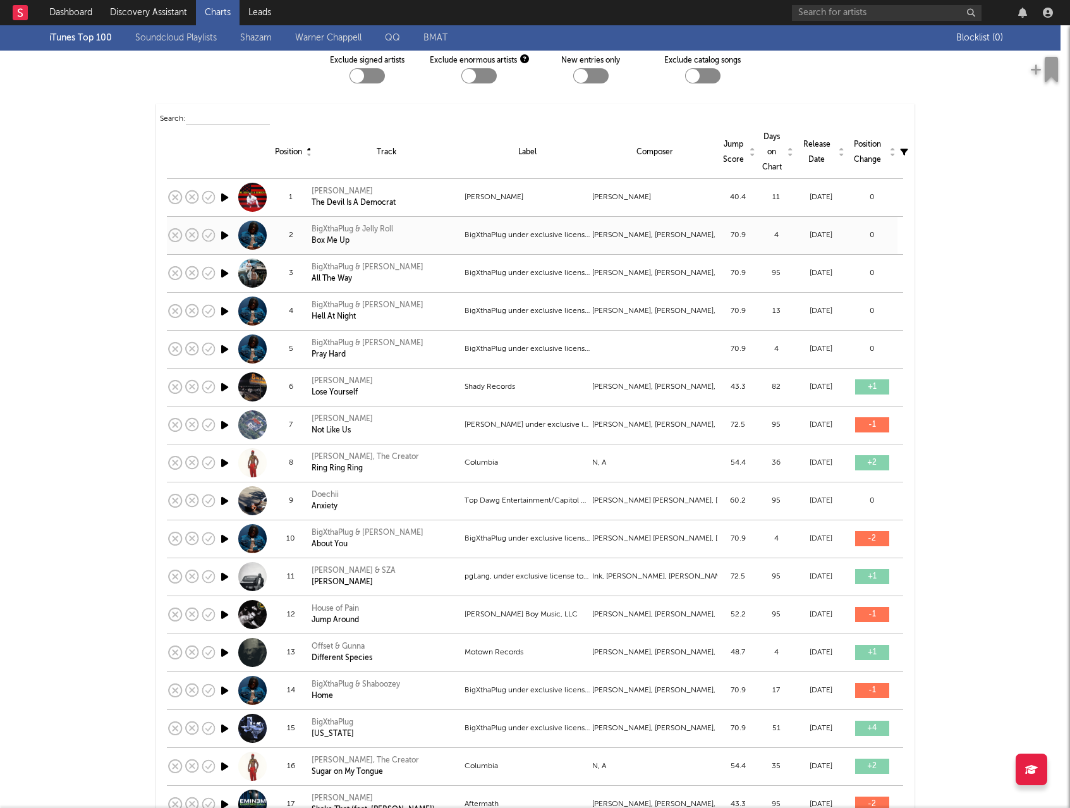
click at [560, 236] on div "BigXthaPlug under exclusive license to UnitedMasters LLC" at bounding box center [527, 235] width 125 height 15
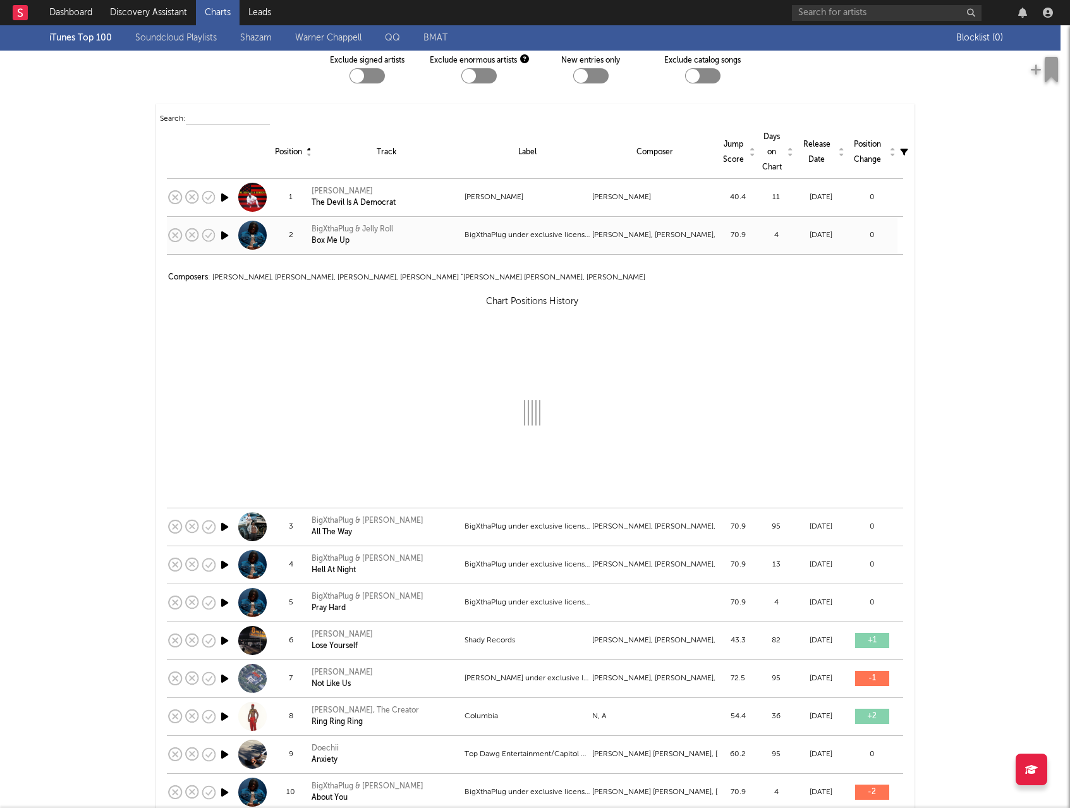
select select "View all"
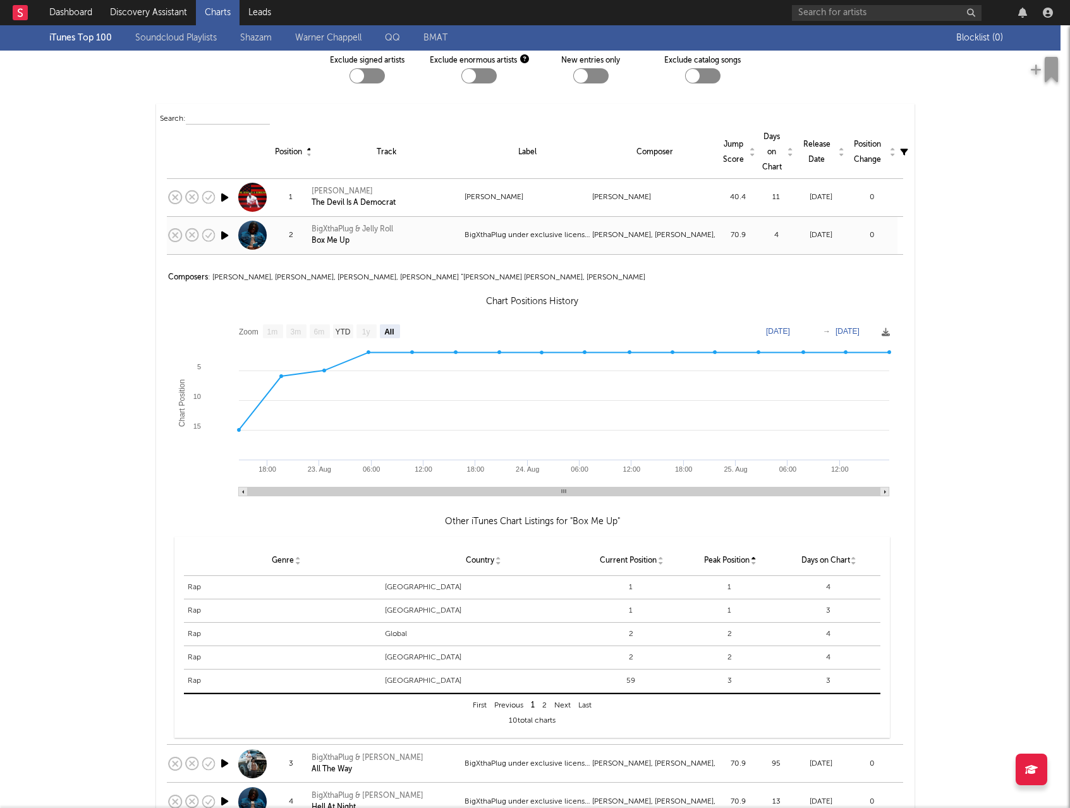
scroll to position [0, 0]
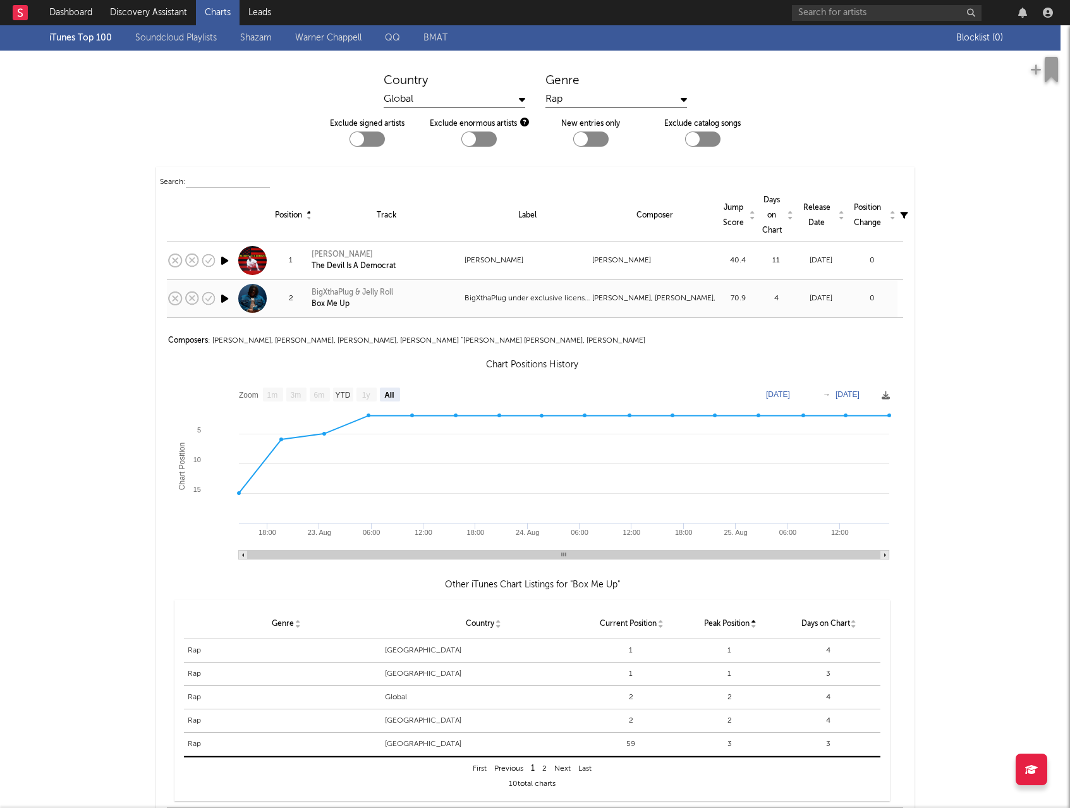
drag, startPoint x: 521, startPoint y: 296, endPoint x: 495, endPoint y: 295, distance: 26.6
click at [495, 295] on div "BigXthaPlug under exclusive license to UnitedMasters LLC" at bounding box center [527, 298] width 125 height 15
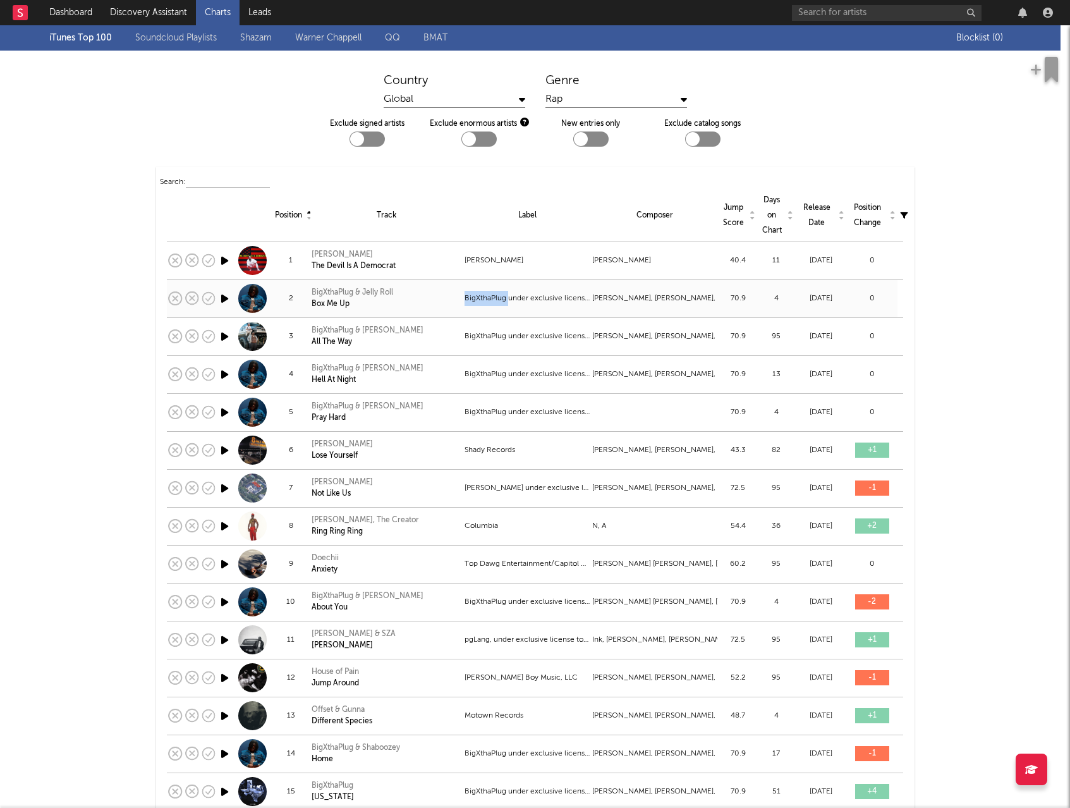
click at [495, 295] on div "BigXthaPlug under exclusive license to UnitedMasters LLC" at bounding box center [527, 298] width 125 height 15
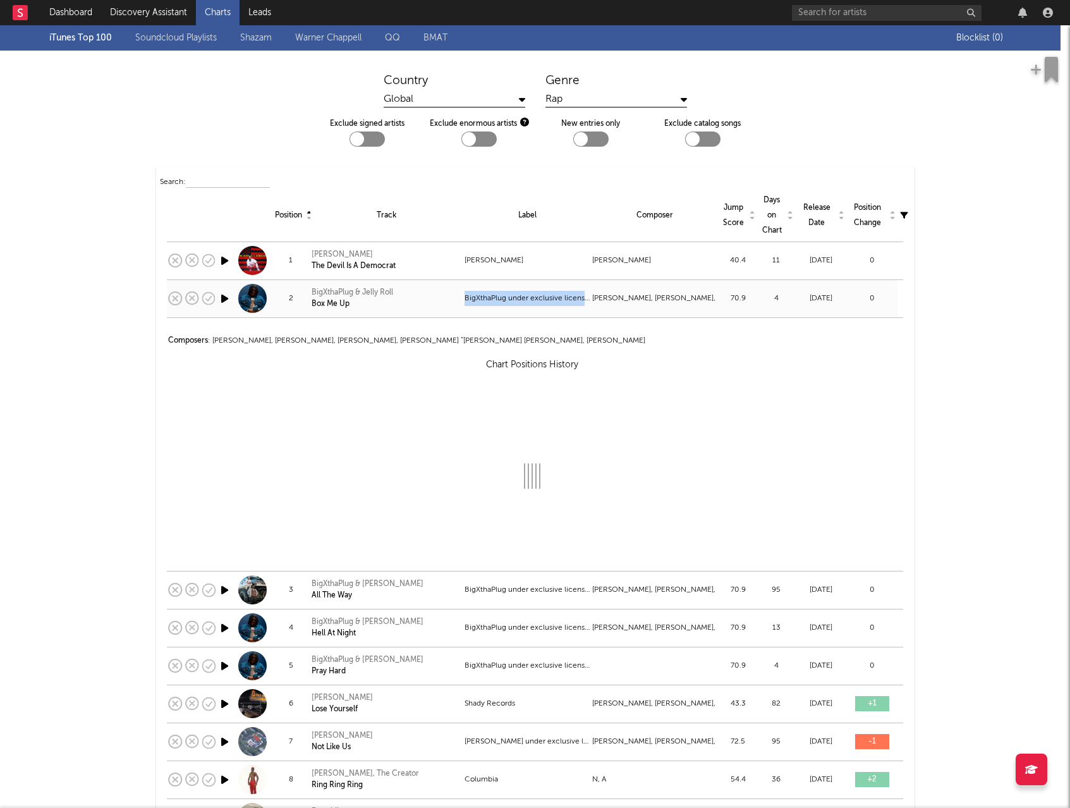
click at [495, 295] on div "BigXthaPlug under exclusive license to UnitedMasters LLC" at bounding box center [527, 298] width 125 height 15
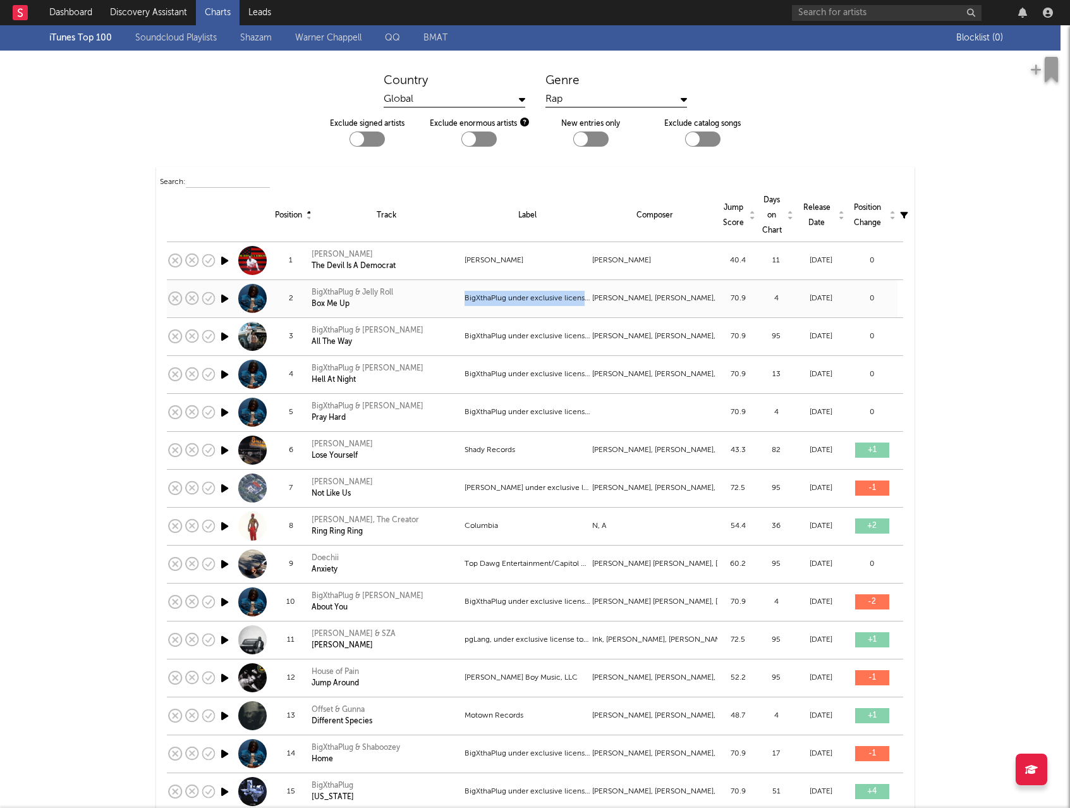
click at [495, 295] on div "BigXthaPlug under exclusive license to UnitedMasters LLC" at bounding box center [527, 298] width 125 height 15
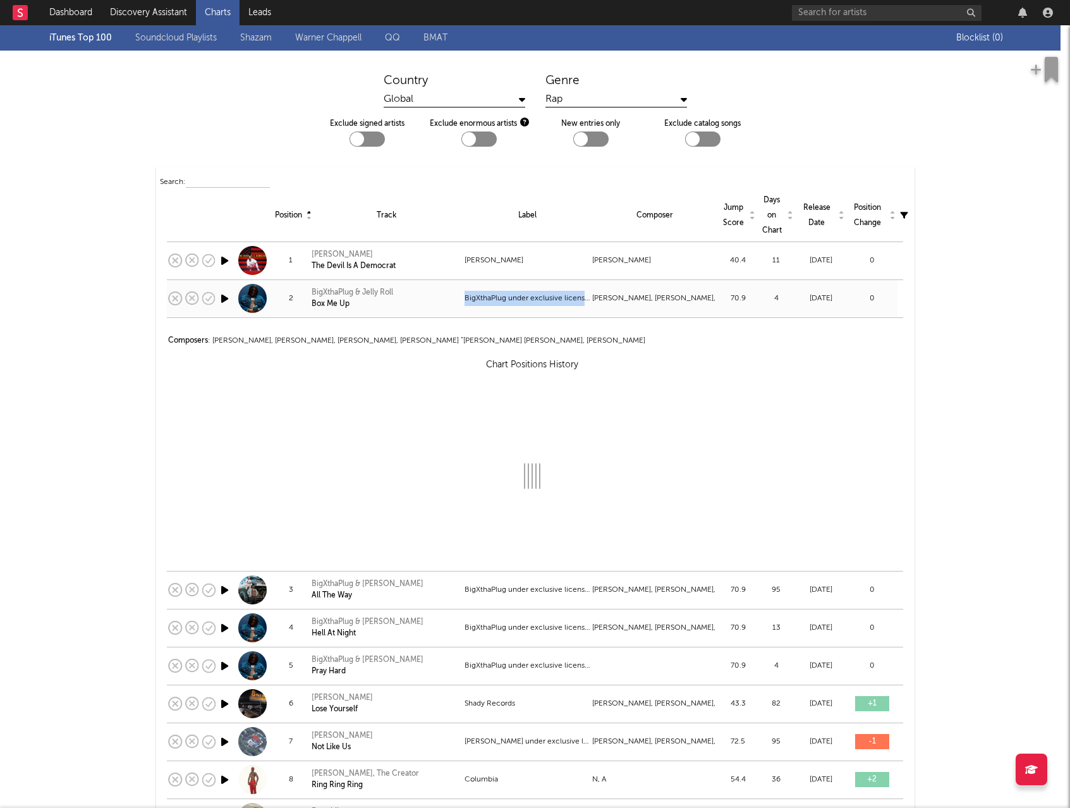
select select "View all"
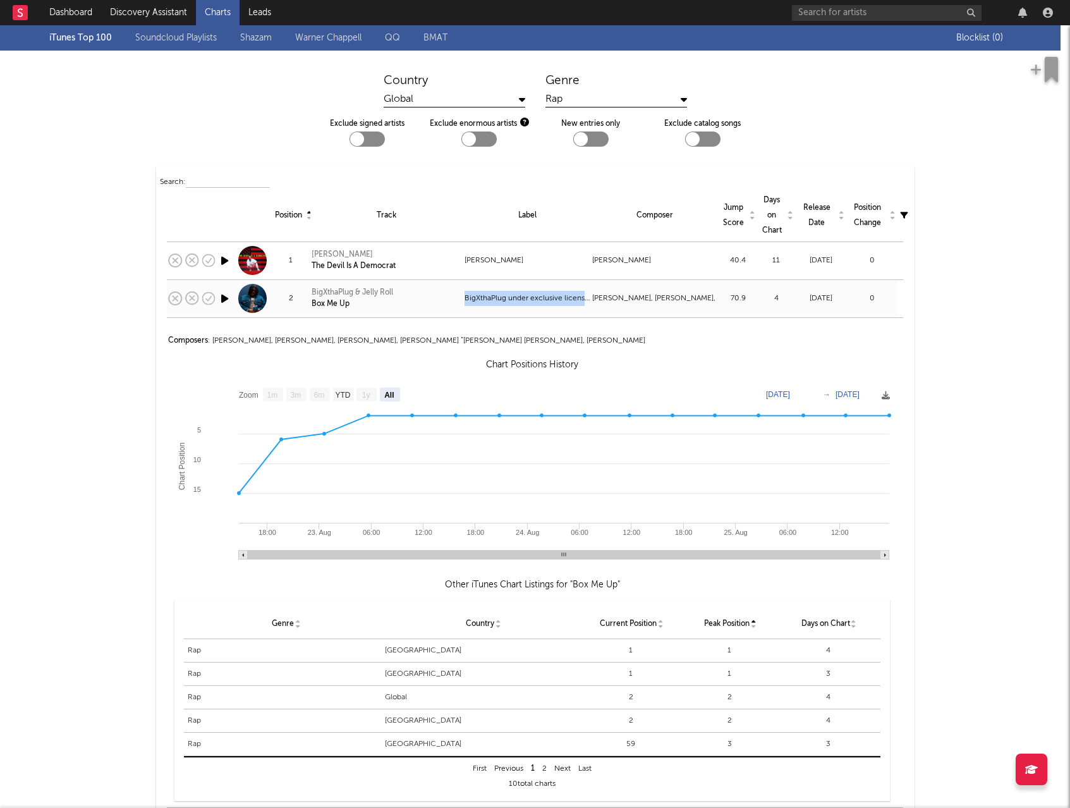
drag, startPoint x: 495, startPoint y: 295, endPoint x: 541, endPoint y: 298, distance: 46.3
copy div "BigXthaPlug under exclusive license to UnitedMasters LLC"
click at [269, 16] on link "Leads" at bounding box center [260, 12] width 40 height 25
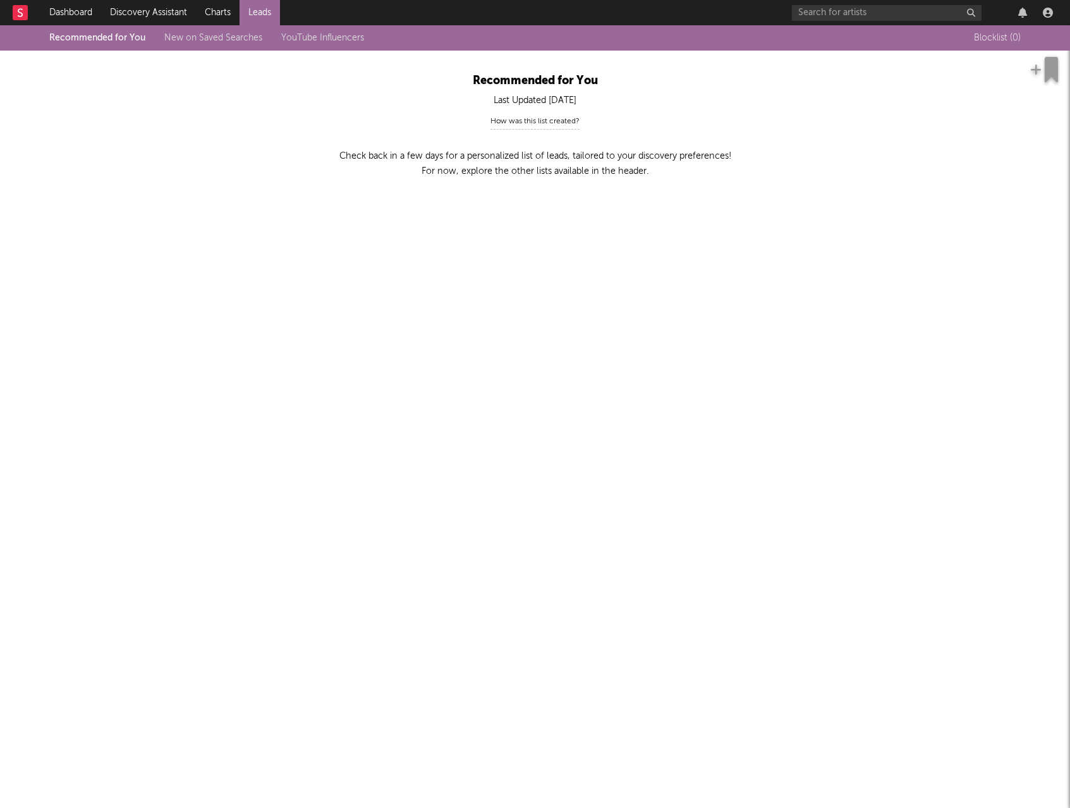
click at [131, 13] on link "Discovery Assistant" at bounding box center [148, 12] width 95 height 25
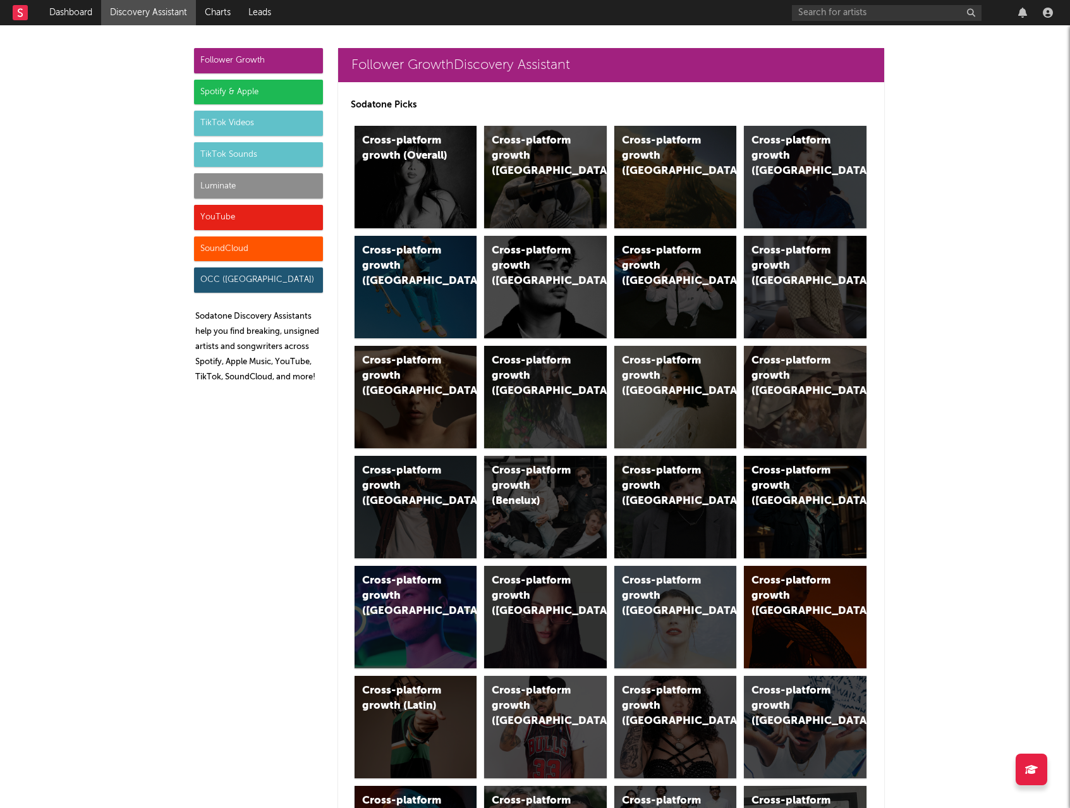
click at [253, 127] on div "TikTok Videos" at bounding box center [258, 123] width 129 height 25
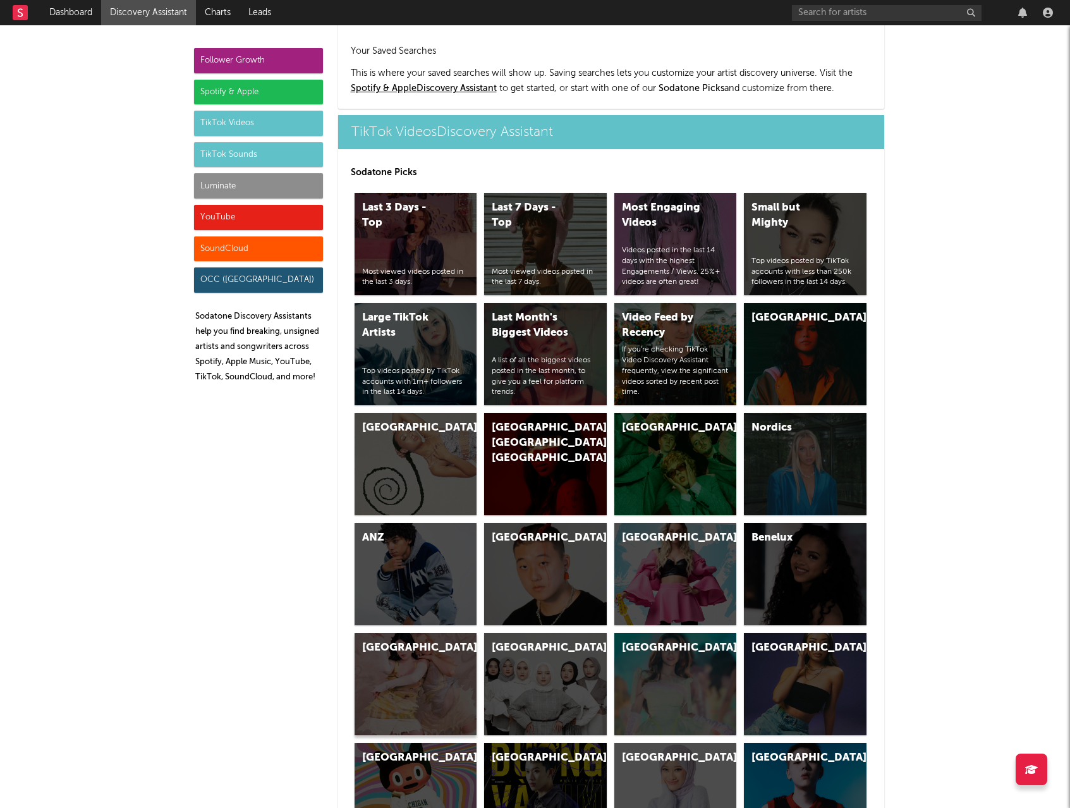
scroll to position [2819, 0]
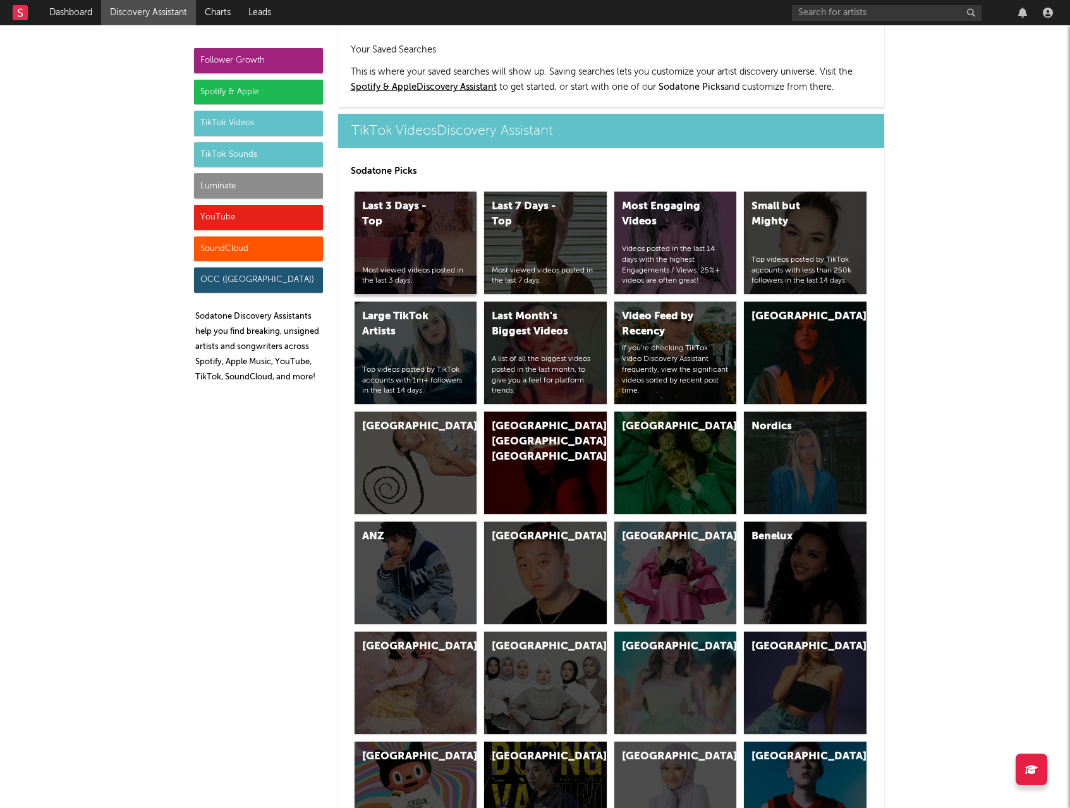
click at [433, 243] on div "Last 3 Days - Top Most viewed videos posted in the last 3 days." at bounding box center [416, 243] width 123 height 102
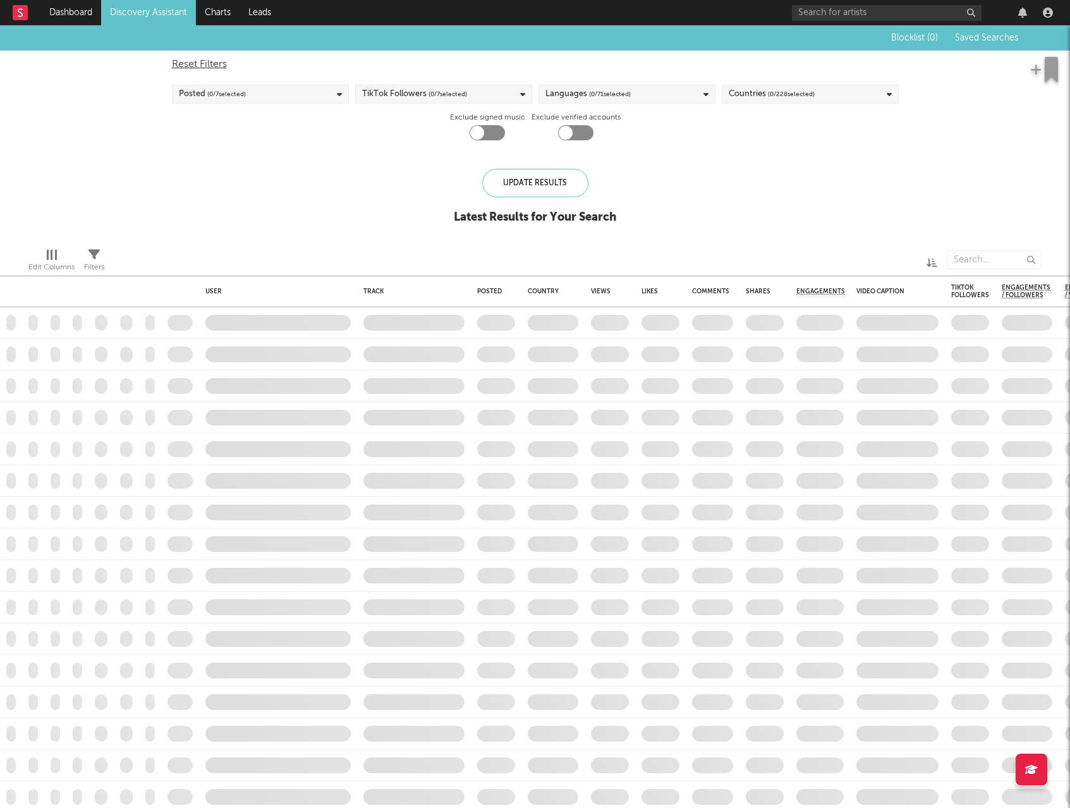
checkbox input "true"
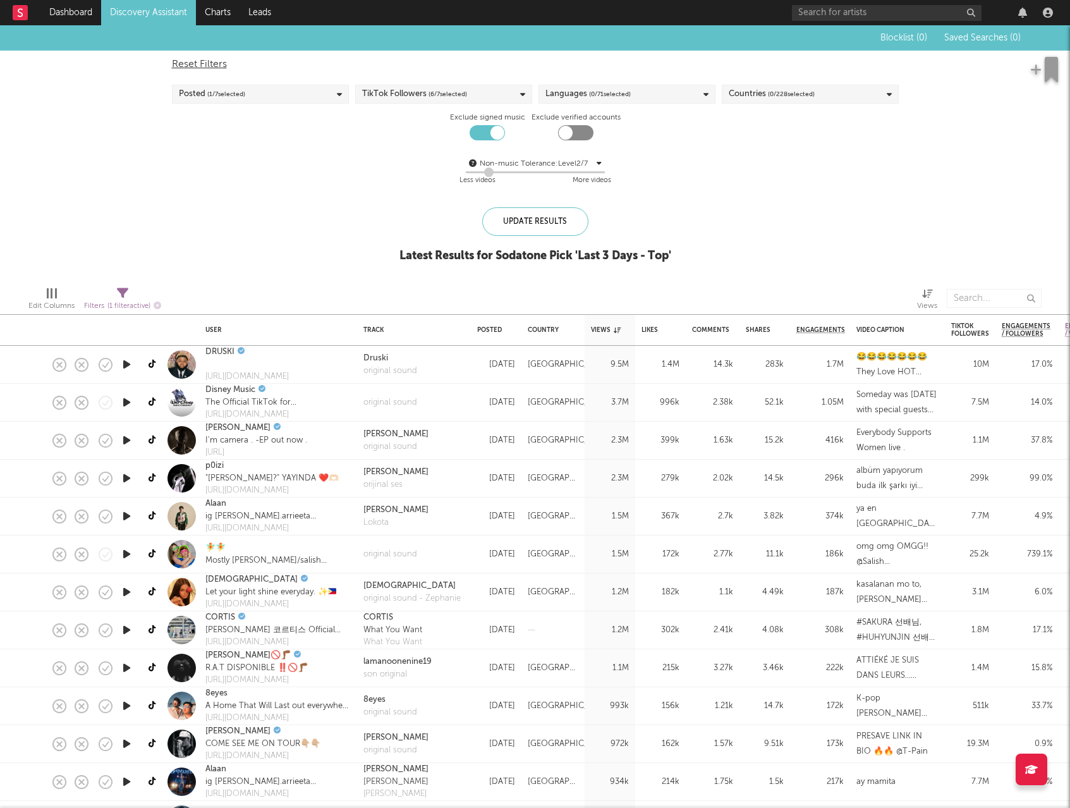
click at [461, 360] on div "Druski original sound" at bounding box center [414, 365] width 114 height 38
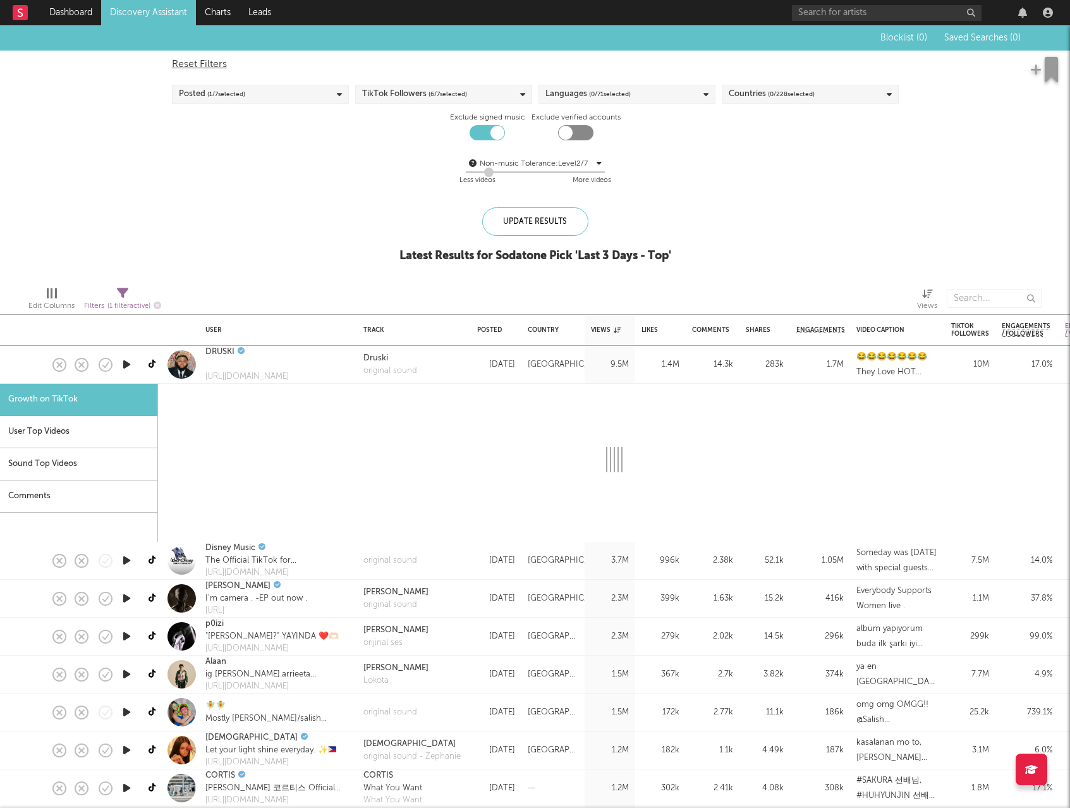
select select "1m"
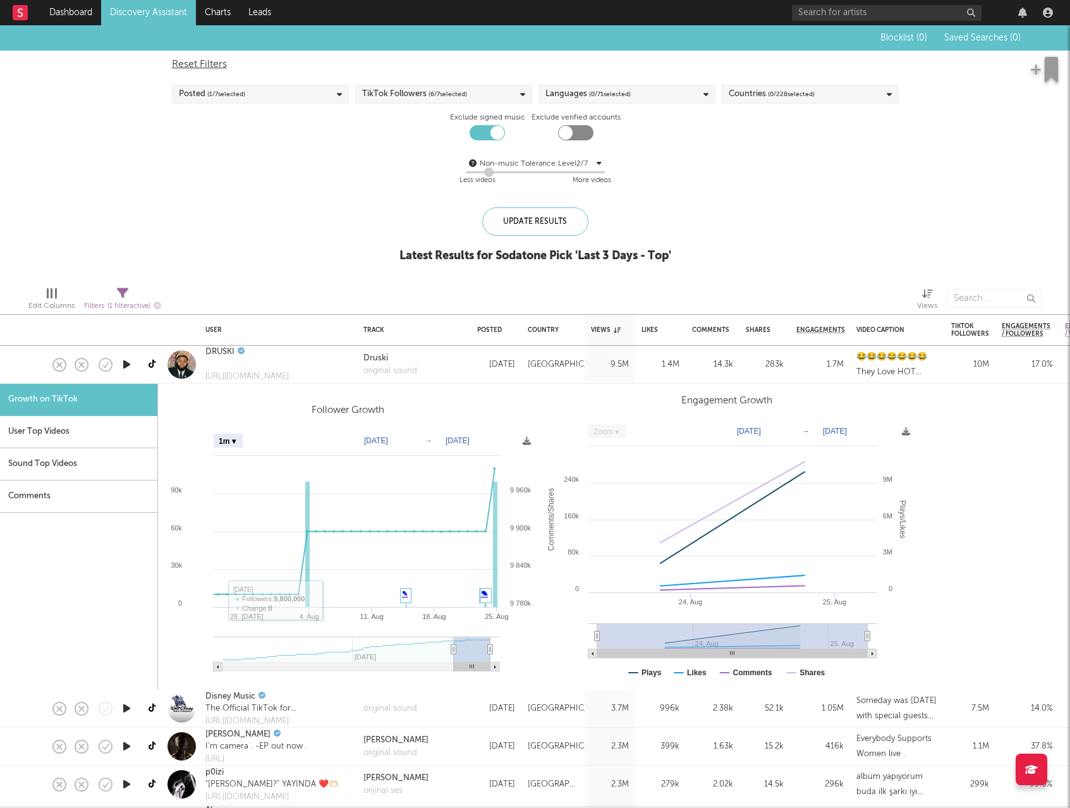
click at [108, 444] on div "User Top Videos" at bounding box center [78, 432] width 157 height 32
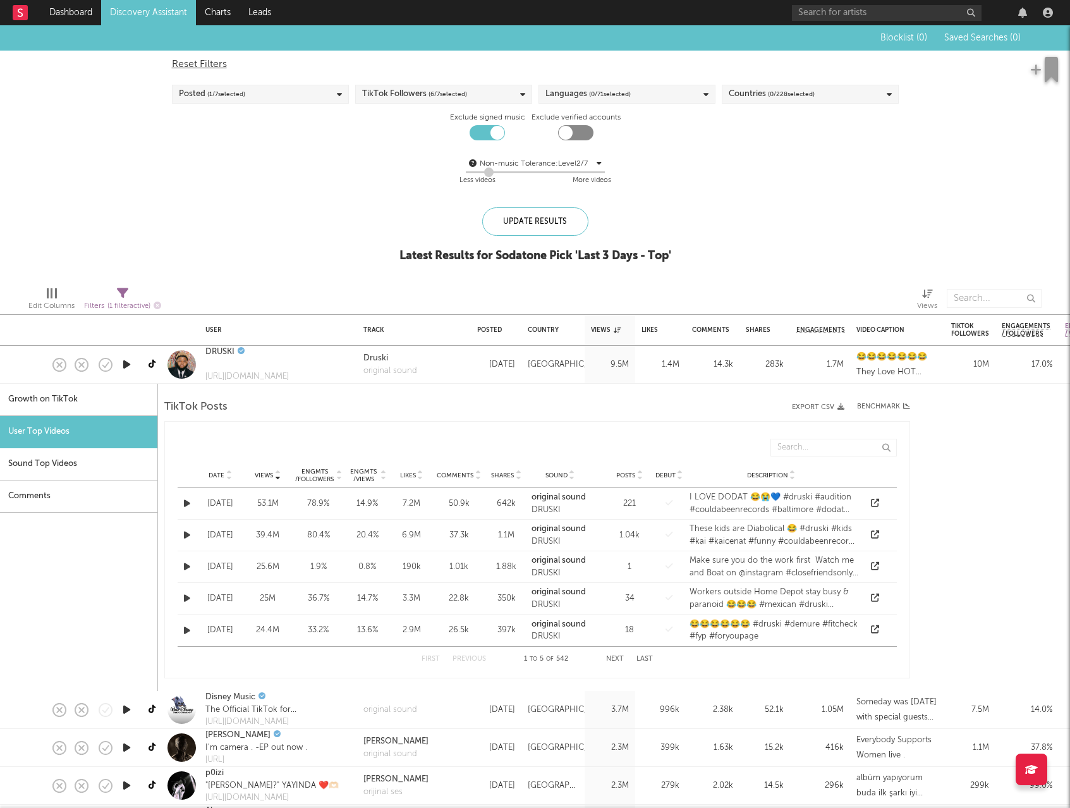
click at [189, 506] on icon "button" at bounding box center [187, 503] width 6 height 8
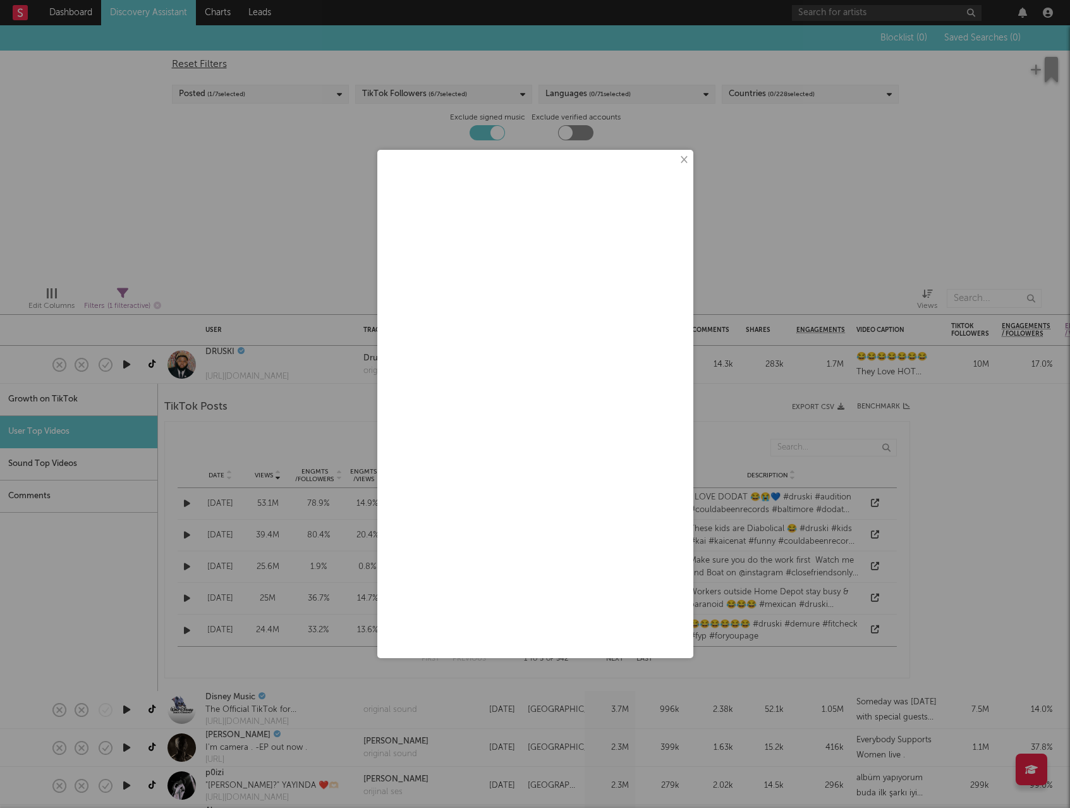
click at [685, 162] on button "×" at bounding box center [683, 160] width 14 height 14
